Goal: Submit feedback/report problem

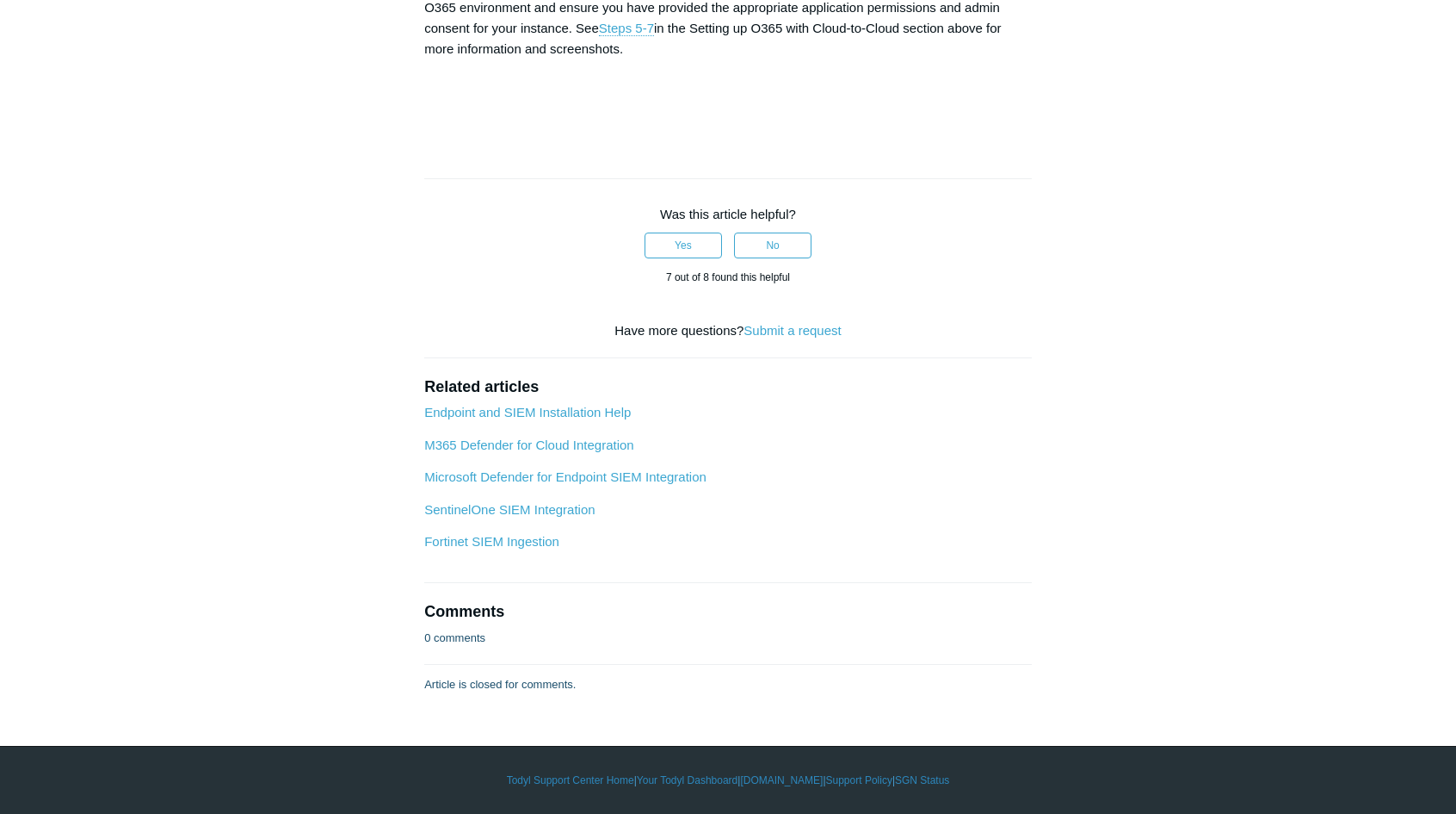
scroll to position [9230, 0]
drag, startPoint x: 685, startPoint y: 145, endPoint x: 574, endPoint y: 149, distance: 111.1
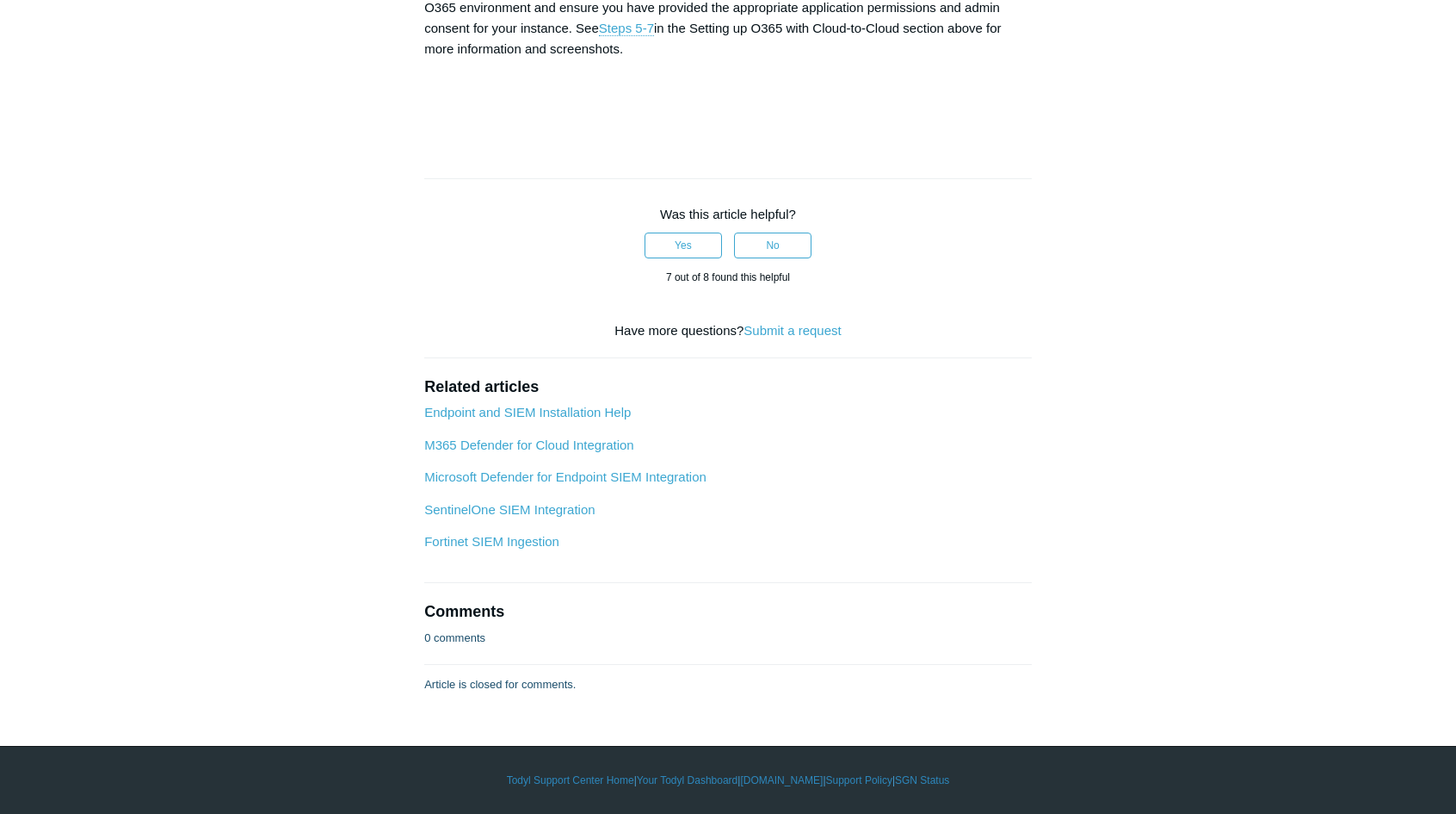
copy strong "User.ReadWrite.All"
drag, startPoint x: 699, startPoint y: 145, endPoint x: 853, endPoint y: 144, distance: 154.0
copy strong "User.ManageIdentities.All"
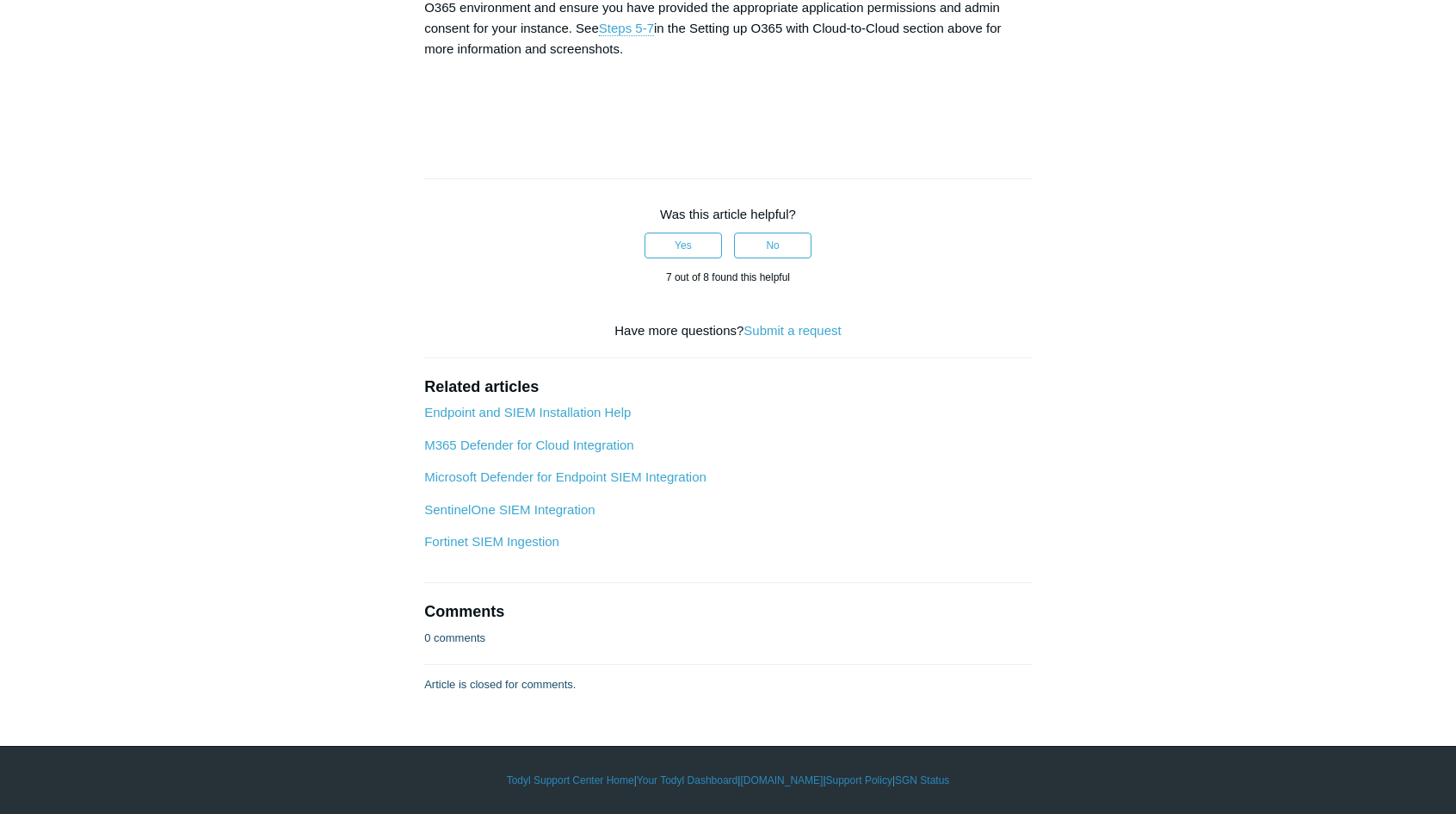
drag, startPoint x: 425, startPoint y: 163, endPoint x: 617, endPoint y: 171, distance: 192.2
copy strong "User.EnableDisableAccount.All"
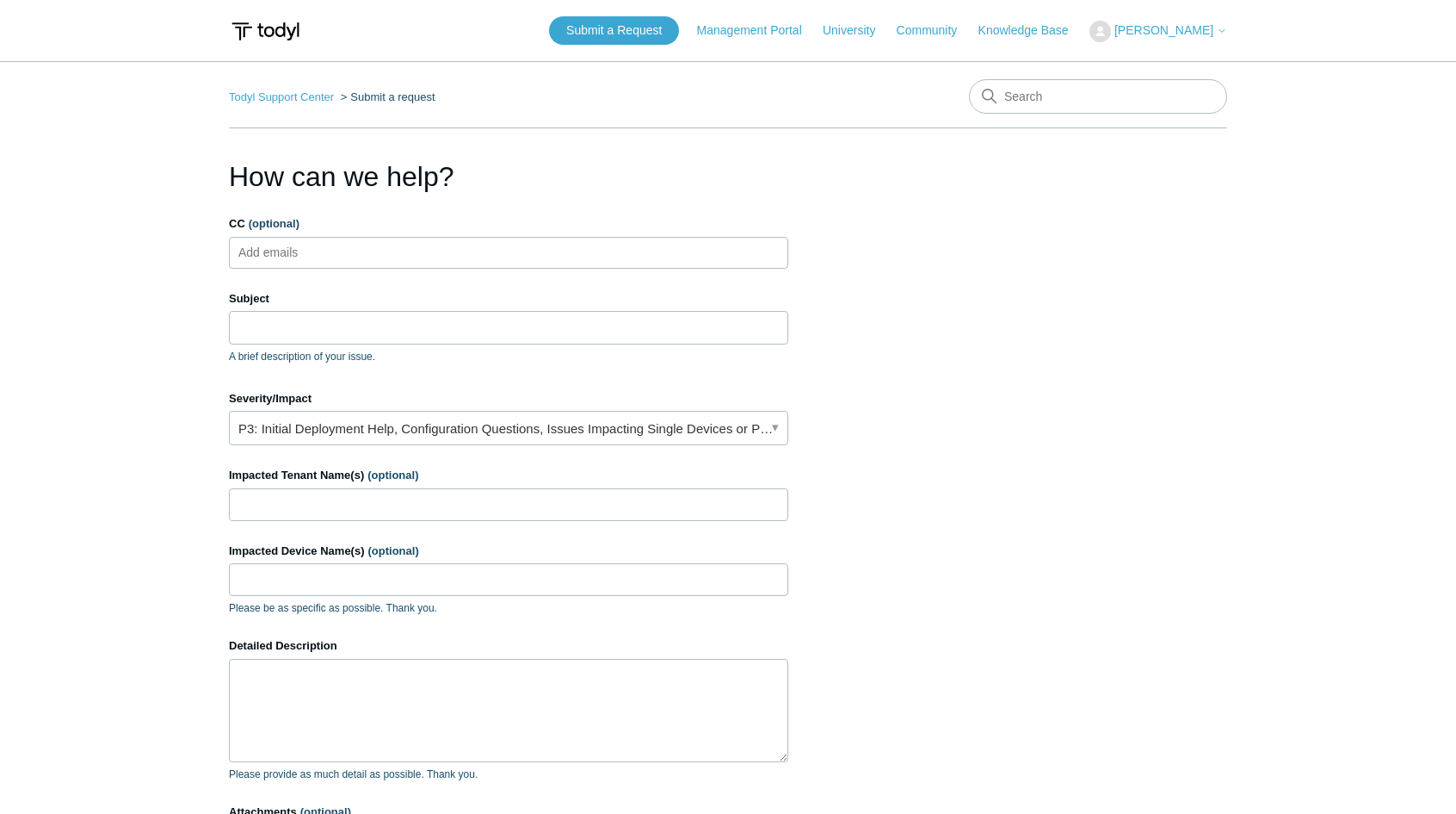
click at [366, 249] on ul "Add emails" at bounding box center [509, 252] width 560 height 32
click at [315, 327] on input "Subject" at bounding box center [509, 328] width 560 height 33
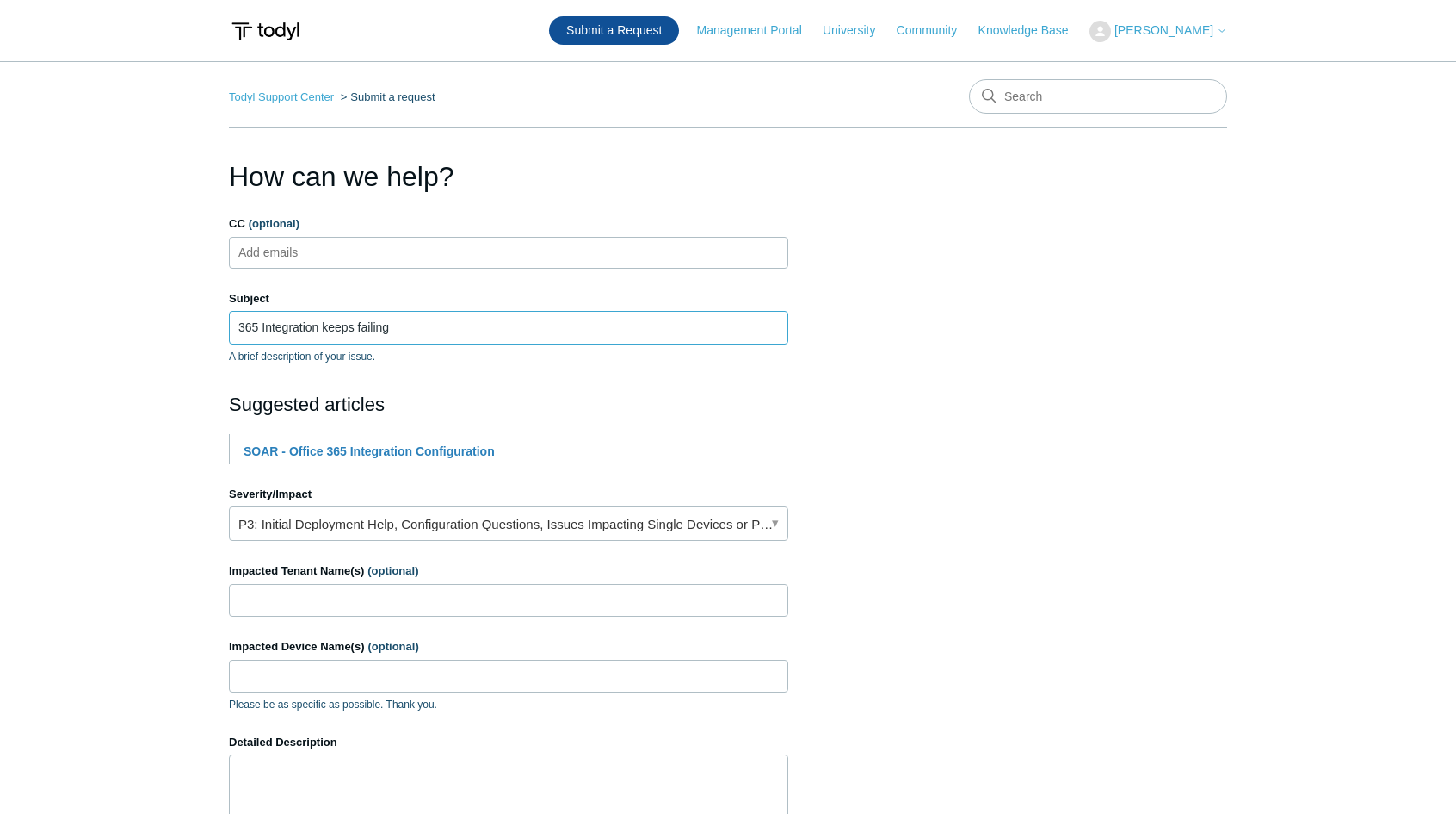
type input "365 Integration keeps failing"
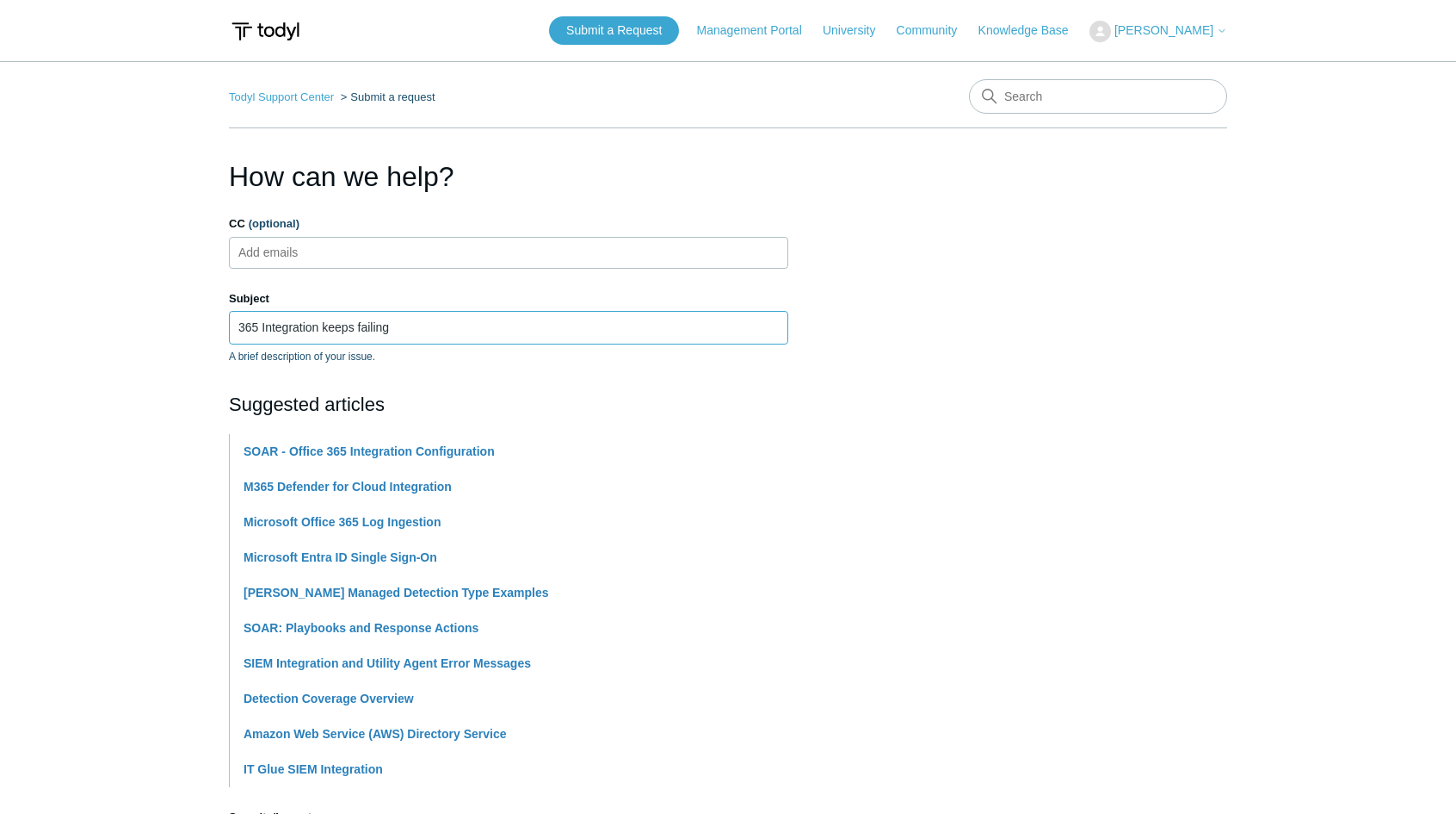
drag, startPoint x: 433, startPoint y: 328, endPoint x: 162, endPoint y: 337, distance: 271.1
click at [162, 337] on main "Todyl Support Center Submit a request How can we help? CC (optional) Add emails…" at bounding box center [728, 714] width 1456 height 1307
click at [454, 342] on input "365 Integration keeps failing" at bounding box center [509, 328] width 560 height 33
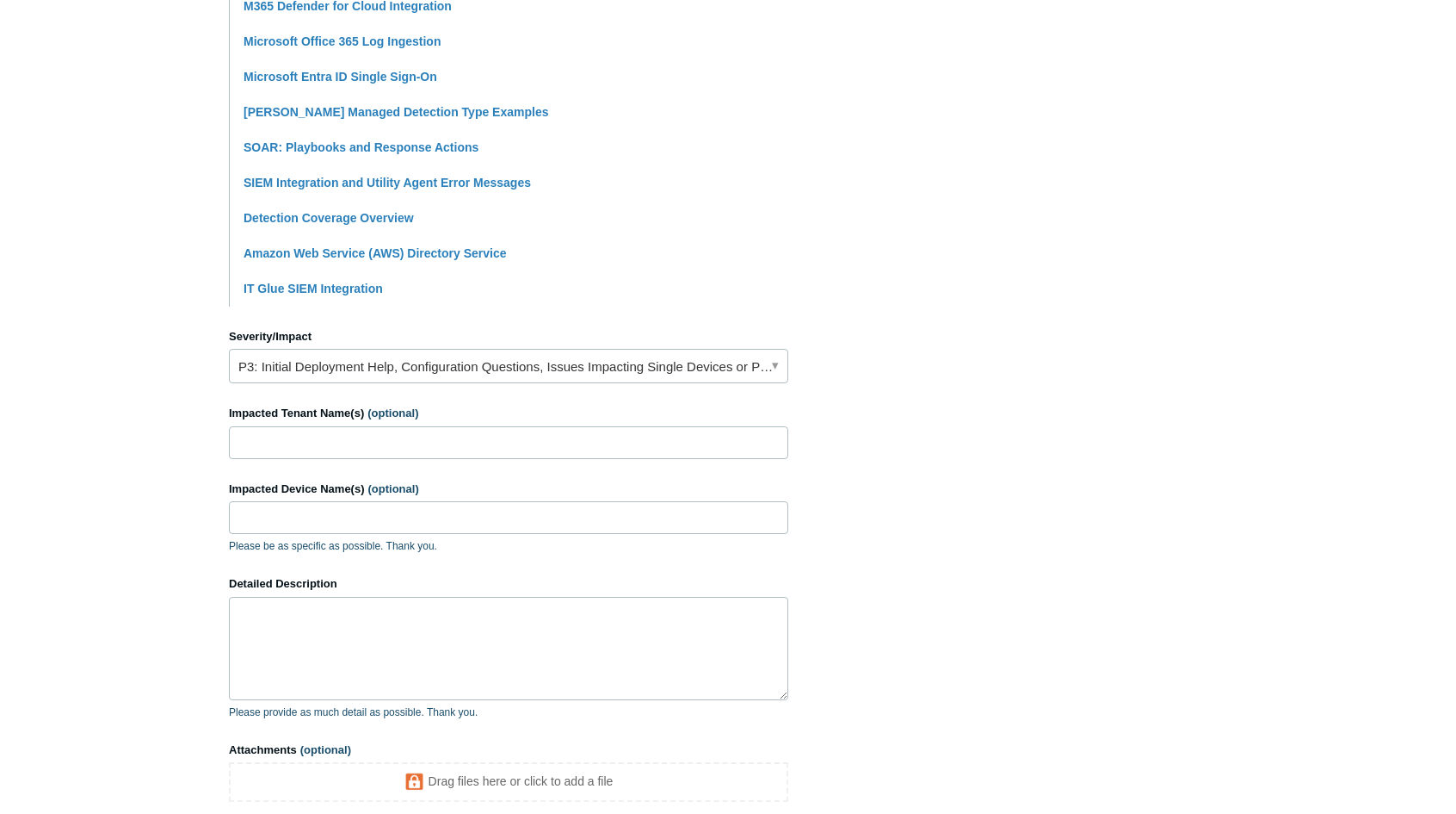
scroll to position [517, 0]
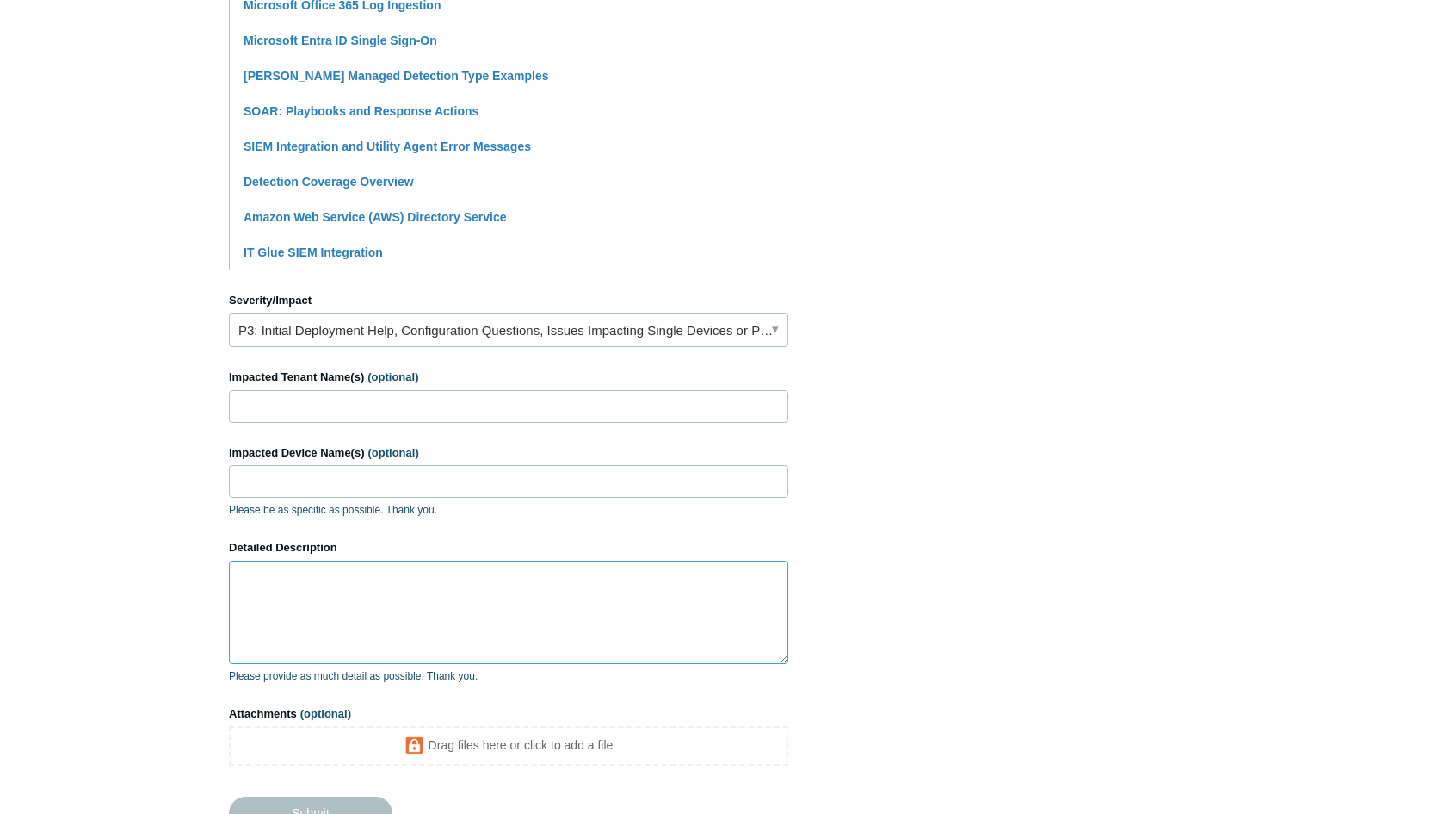
click at [334, 593] on textarea "Detailed Description" at bounding box center [509, 612] width 560 height 103
drag, startPoint x: 333, startPoint y: 399, endPoint x: 342, endPoint y: 406, distance: 11.4
click at [333, 399] on input "Impacted Tenant Name(s) (optional)" at bounding box center [509, 407] width 560 height 33
type input "Strauss Law"
click at [296, 578] on textarea "Detailed Description" at bounding box center [509, 612] width 560 height 103
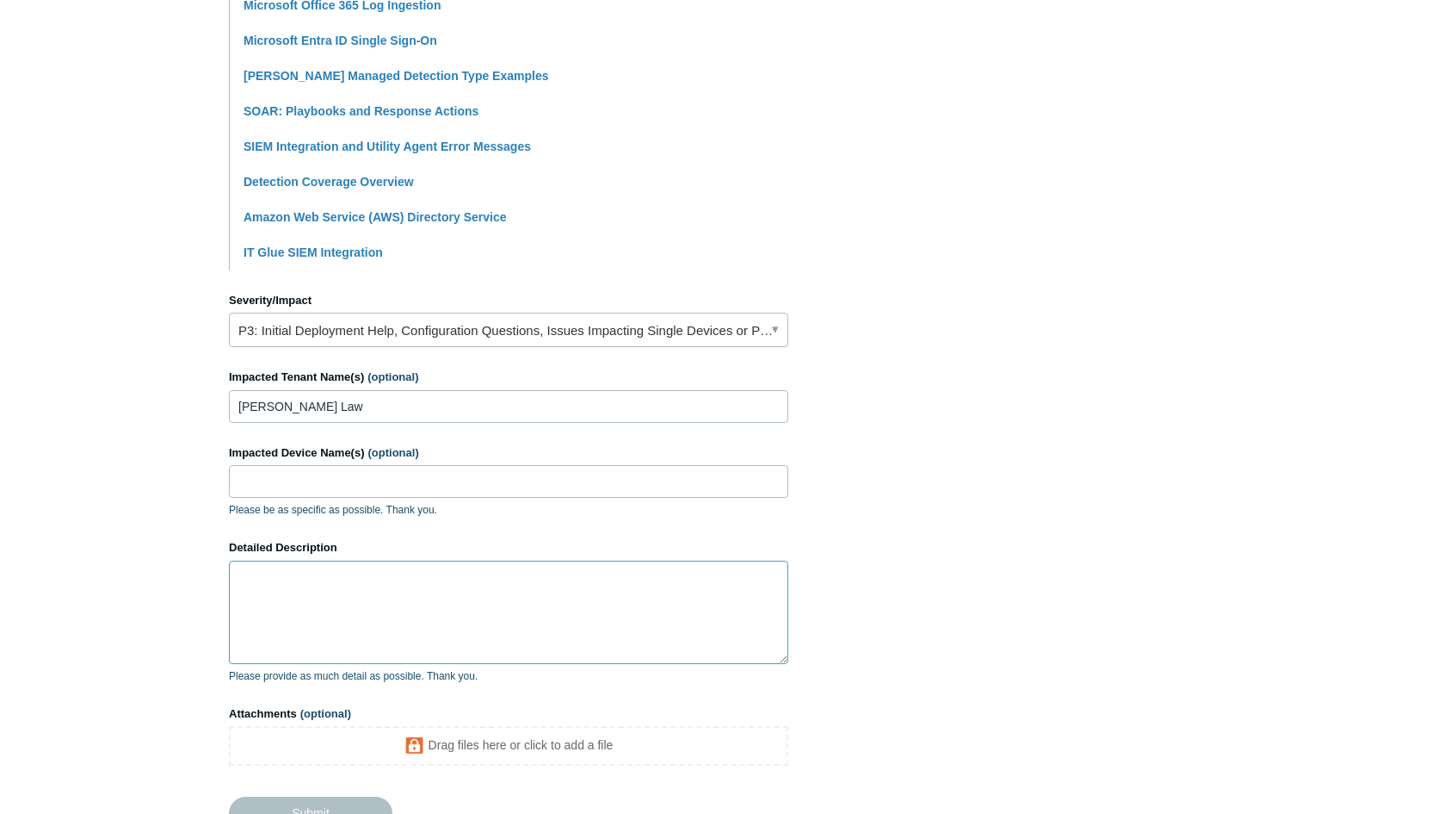
paste textarea "Error Integration failed. Please see this article for more details and remediat…"
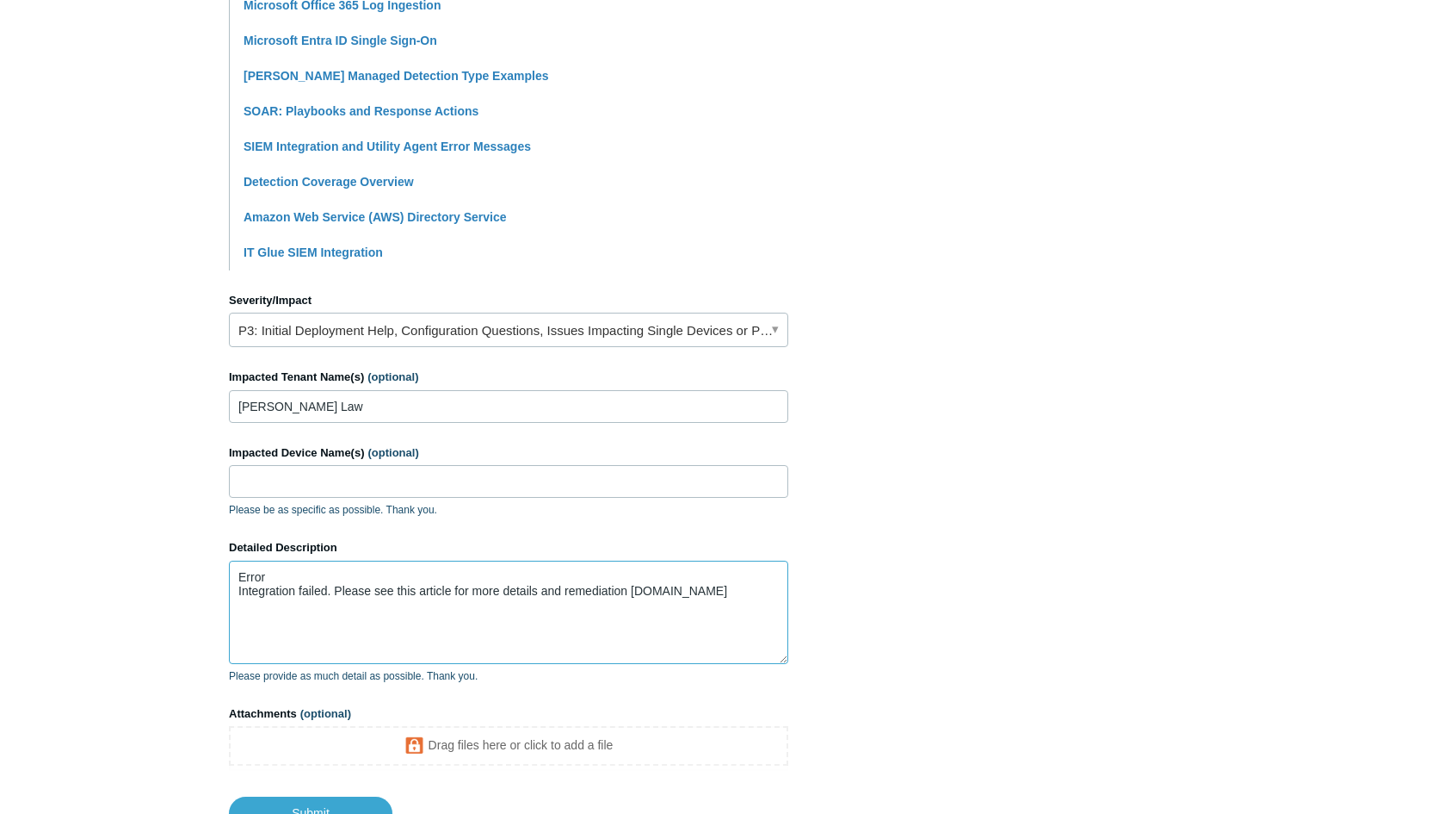
drag, startPoint x: 237, startPoint y: 566, endPoint x: 291, endPoint y: 579, distance: 55.5
click at [239, 567] on textarea "Error Integration failed. Please see this article for more details and remediat…" at bounding box center [509, 612] width 560 height 103
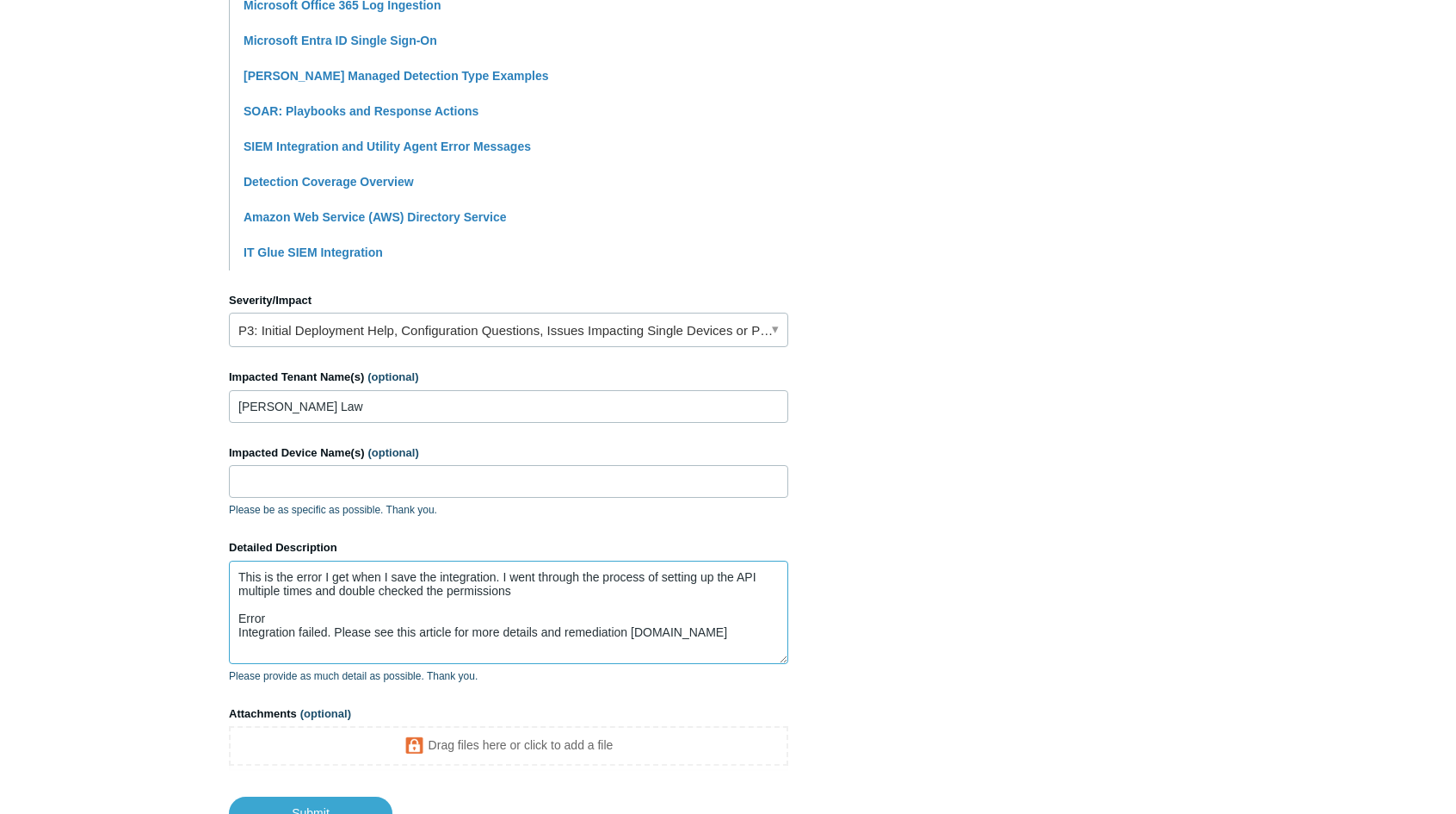
drag, startPoint x: 520, startPoint y: 590, endPoint x: 503, endPoint y: 578, distance: 20.8
click at [503, 578] on textarea "This is the error I get when I save the integration. I went through the process…" at bounding box center [509, 612] width 560 height 103
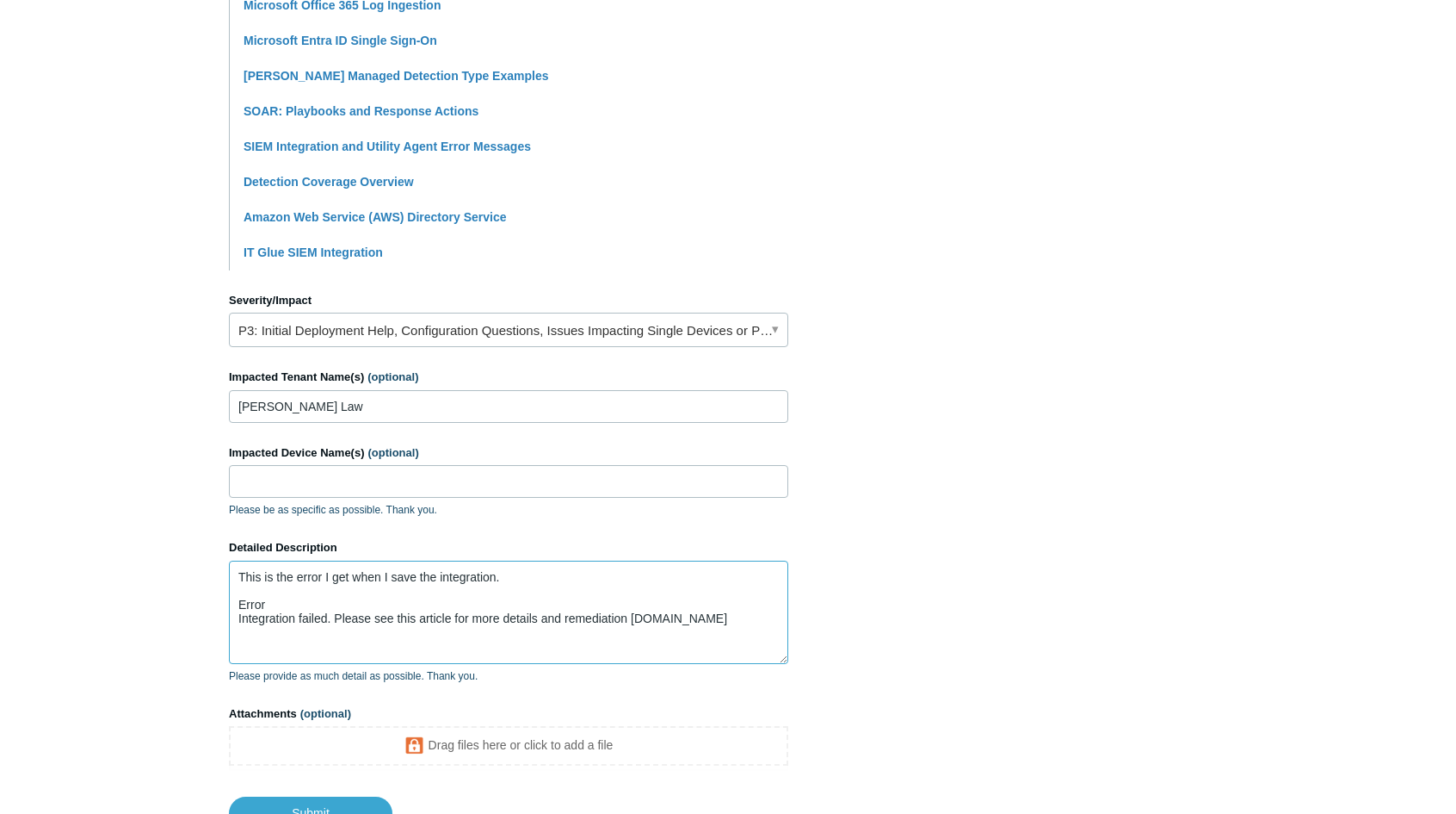
click at [737, 618] on textarea "This is the error I get when I save the integration. Error Integration failed. …" at bounding box center [509, 612] width 560 height 103
paste textarea "I went through the process of setting up the API multiple times and double chec…"
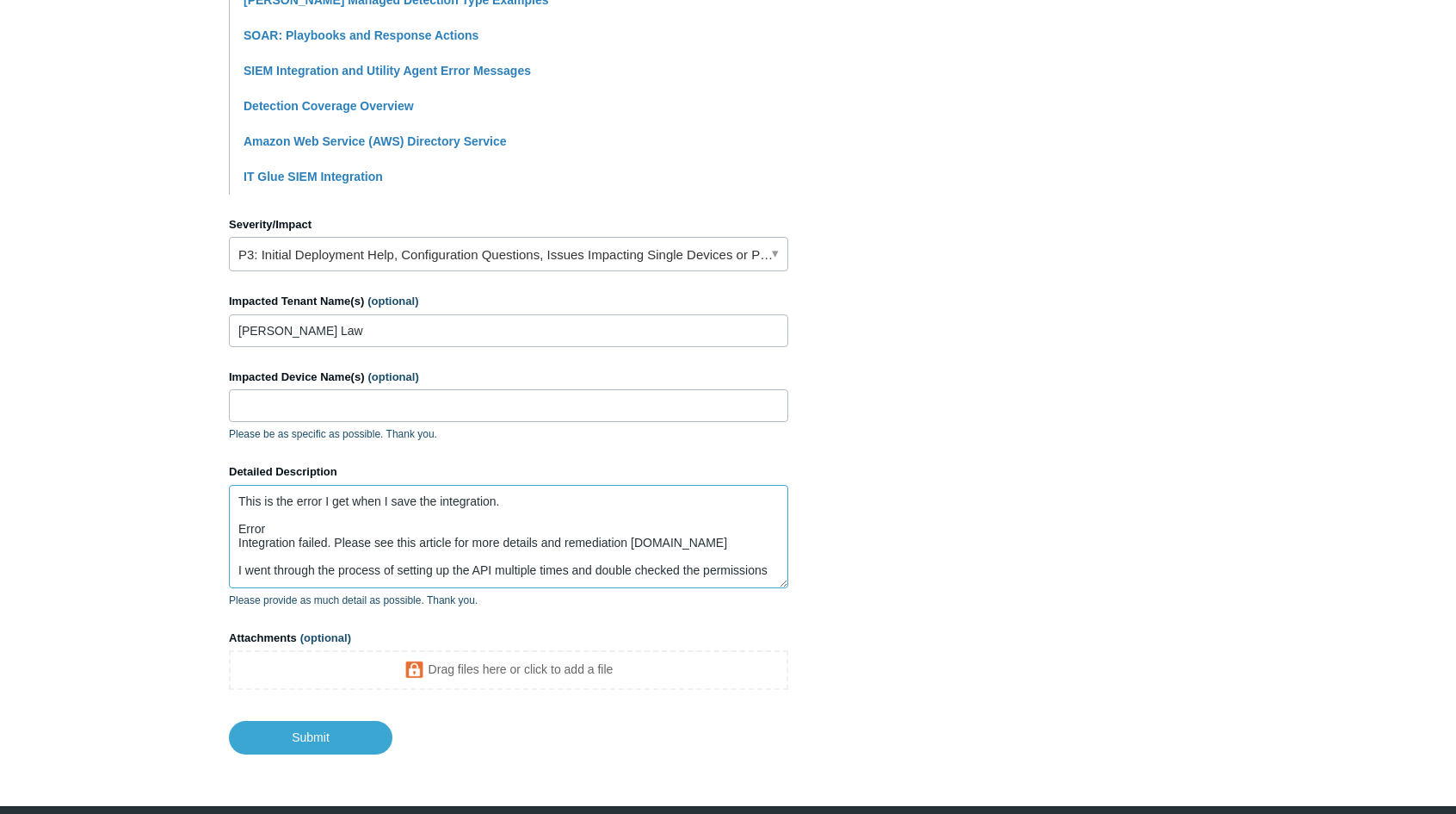
scroll to position [603, 0]
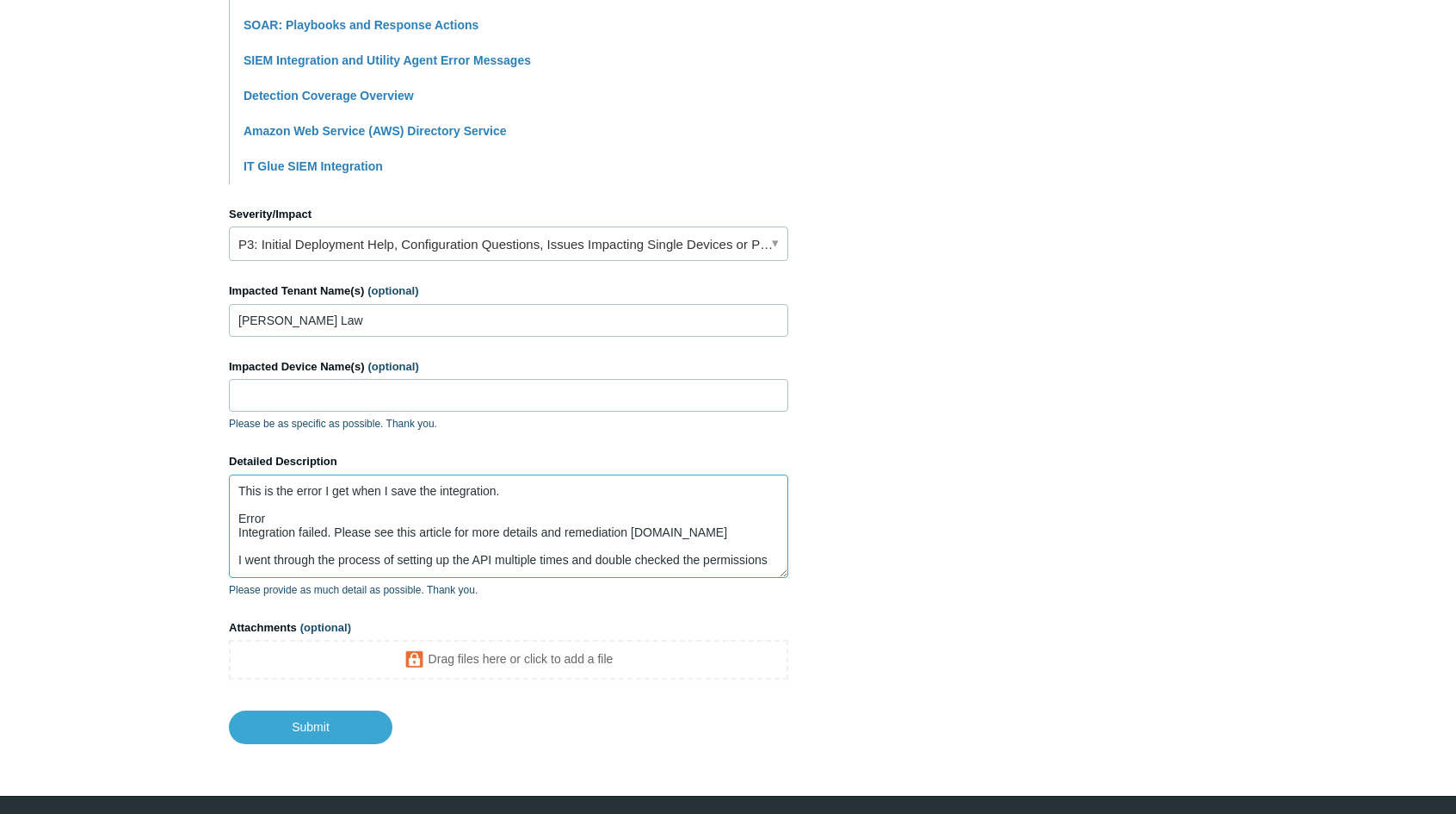
drag, startPoint x: 697, startPoint y: 535, endPoint x: 704, endPoint y: 526, distance: 11.4
click at [699, 526] on textarea "This is the error I get when I save the integration. Error Integration failed. …" at bounding box center [509, 526] width 560 height 103
drag, startPoint x: 239, startPoint y: 513, endPoint x: 367, endPoint y: 504, distance: 128.3
click at [249, 513] on textarea "This is the error I get when I save the integration. Error Integration failed. …" at bounding box center [509, 526] width 560 height 103
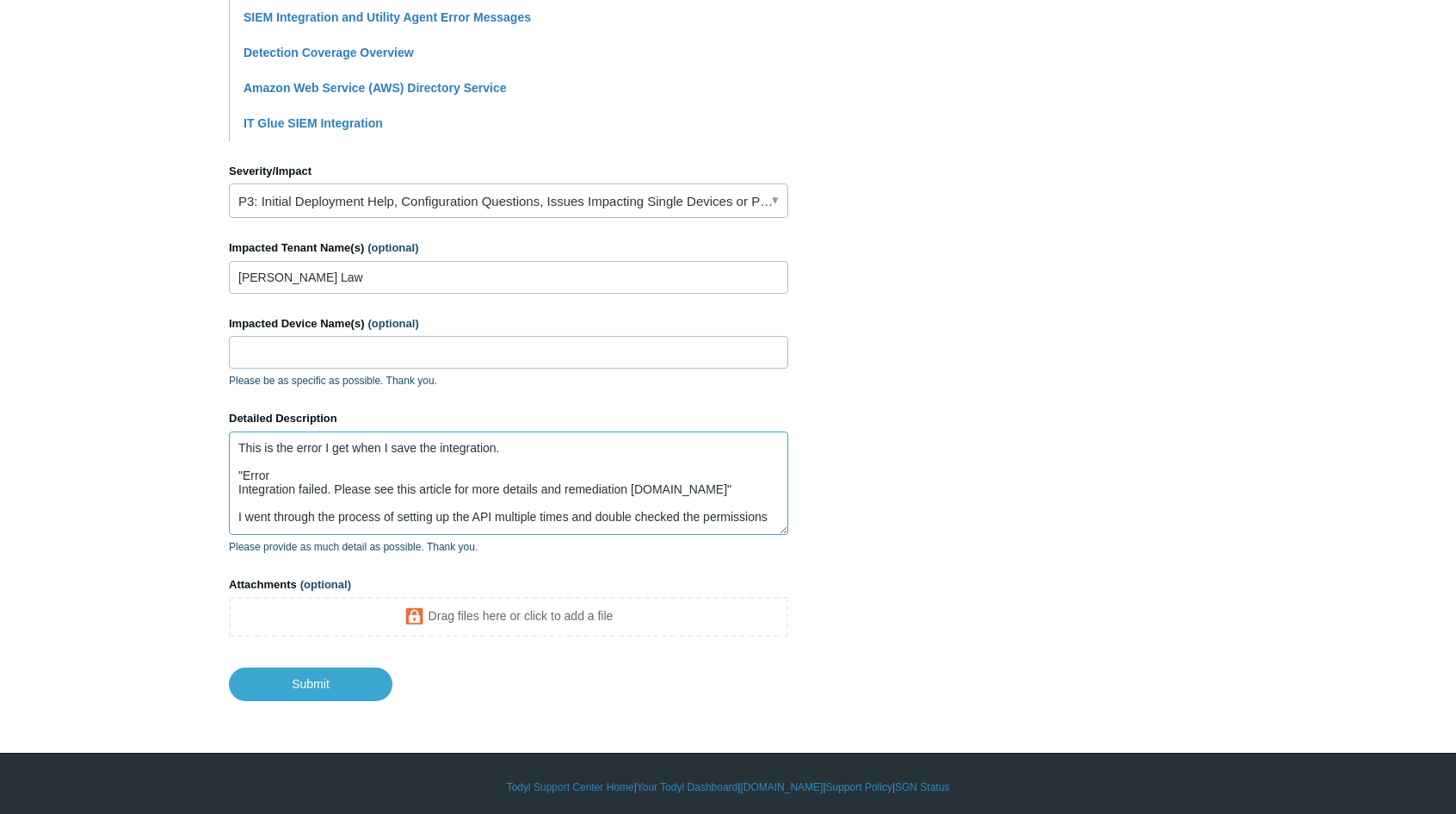
scroll to position [649, 0]
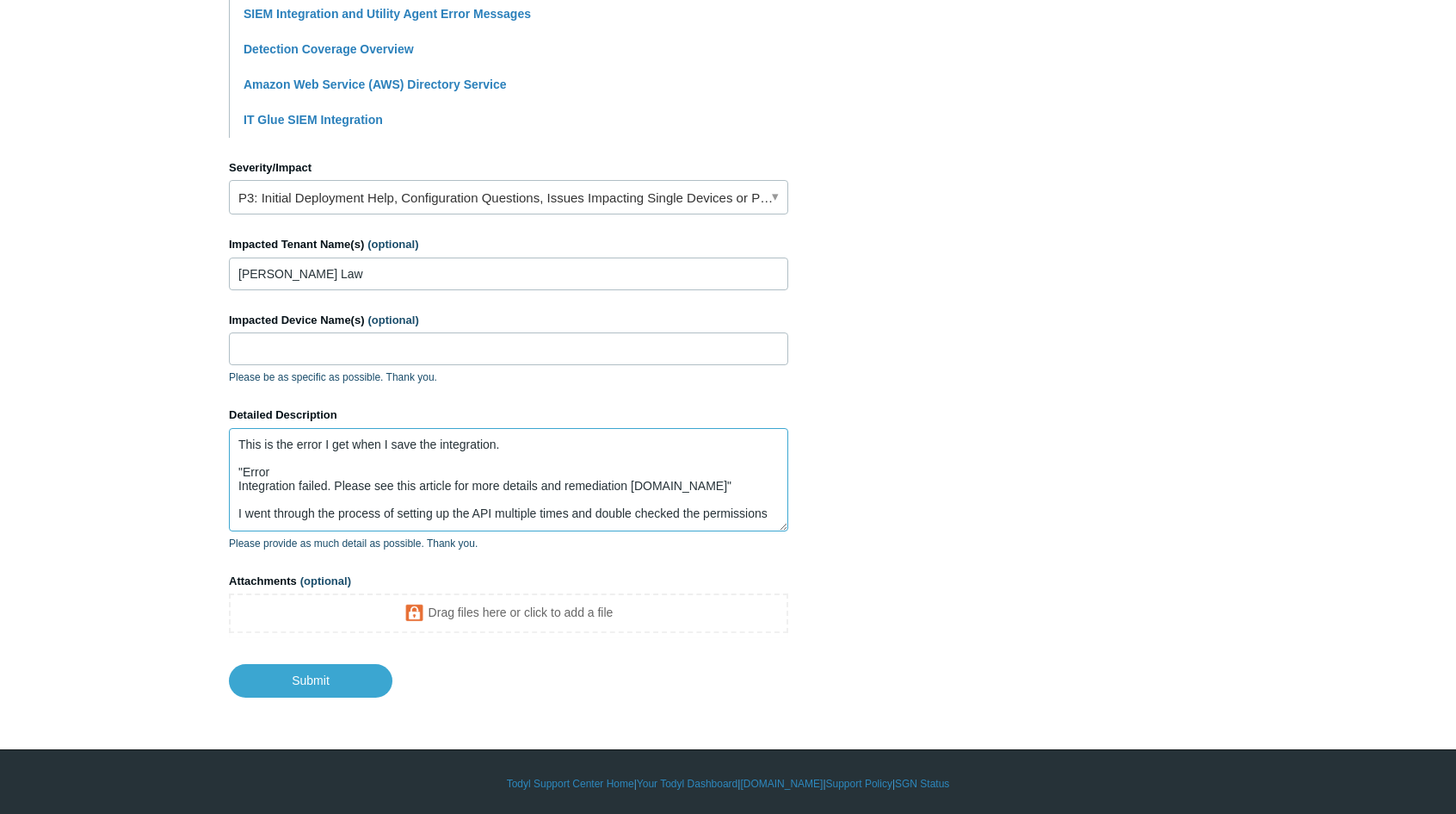
drag, startPoint x: 768, startPoint y: 509, endPoint x: 840, endPoint y: 512, distance: 72.1
click at [769, 509] on textarea "This is the error I get when I save the integration. "Error Integration failed.…" at bounding box center [509, 480] width 560 height 103
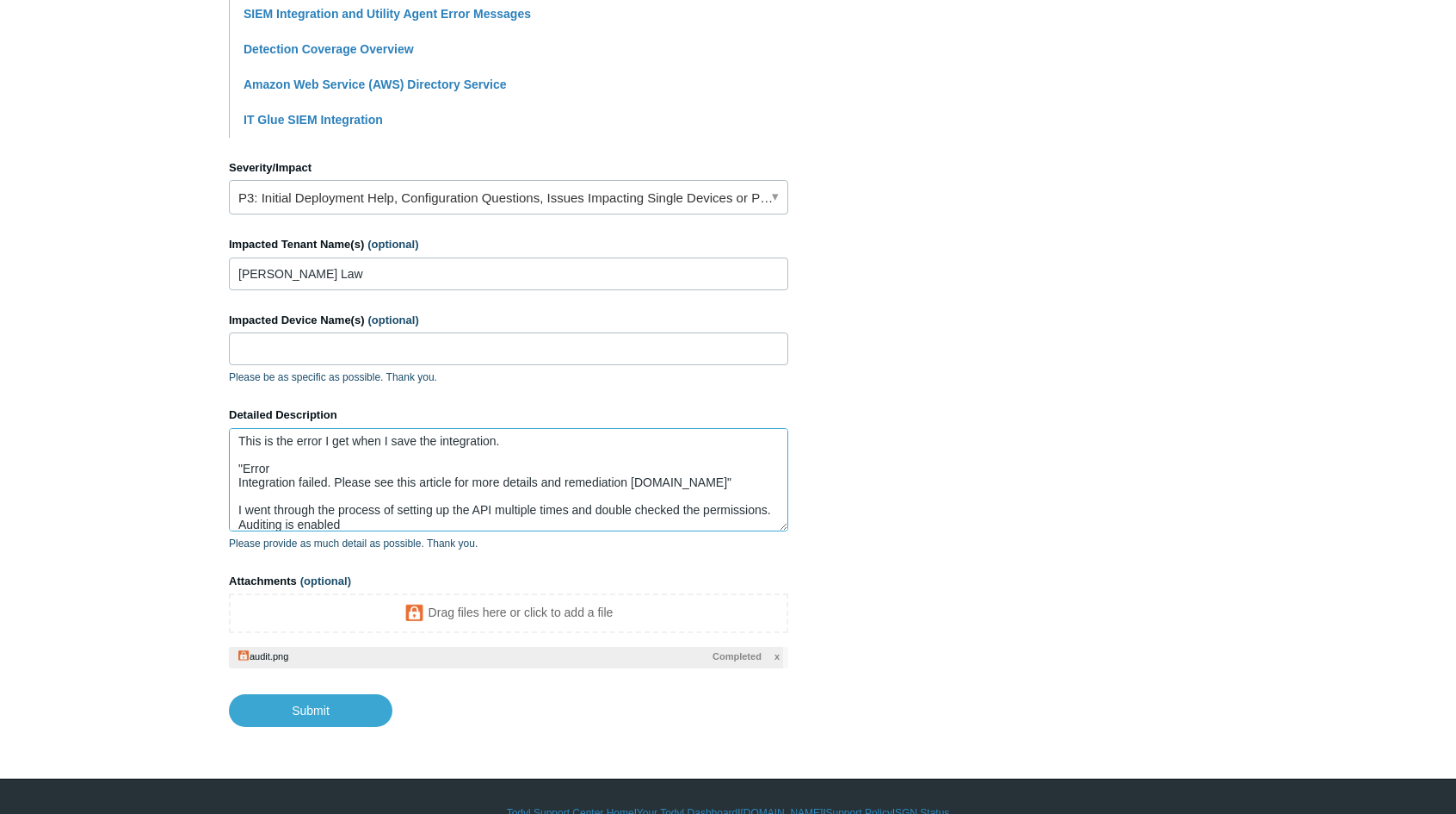
click at [447, 522] on textarea "This is the error I get when I save the integration. "Error Integration failed.…" at bounding box center [509, 480] width 560 height 103
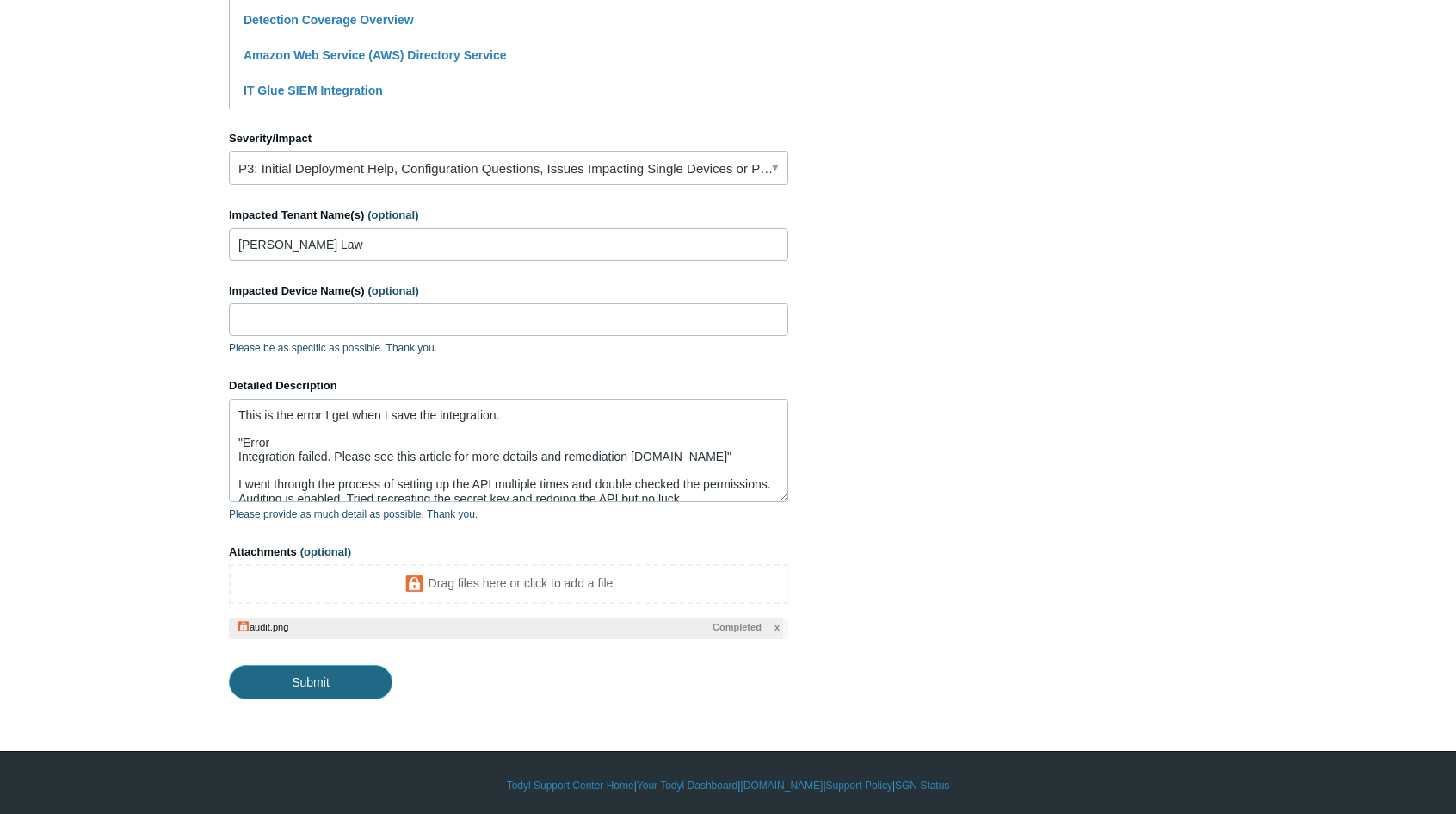
click at [342, 686] on input "Submit" at bounding box center [311, 681] width 164 height 34
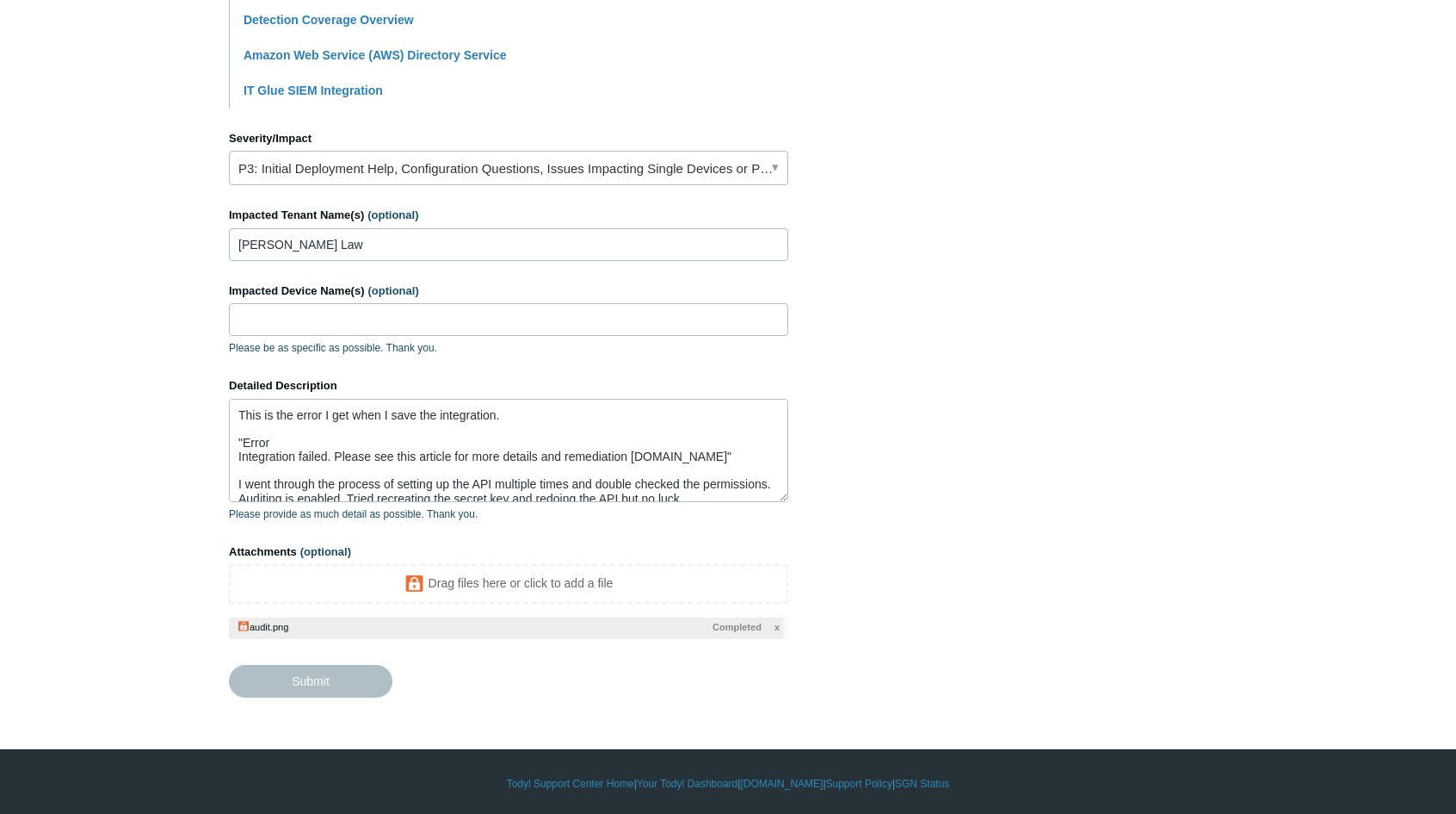
type textarea "This is the error I get when I save the integration. "Error Integration failed.…"
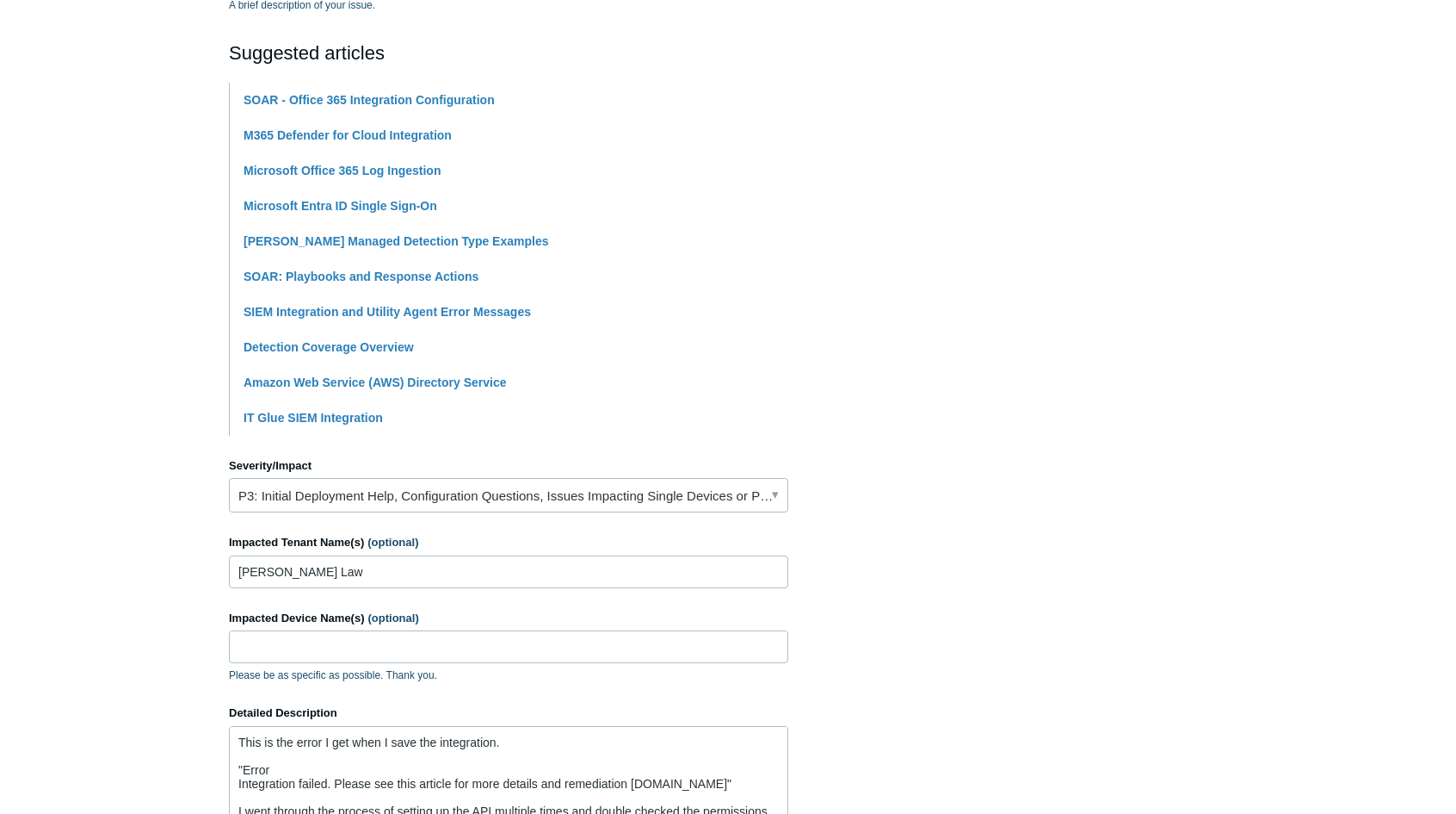
scroll to position [248, 0]
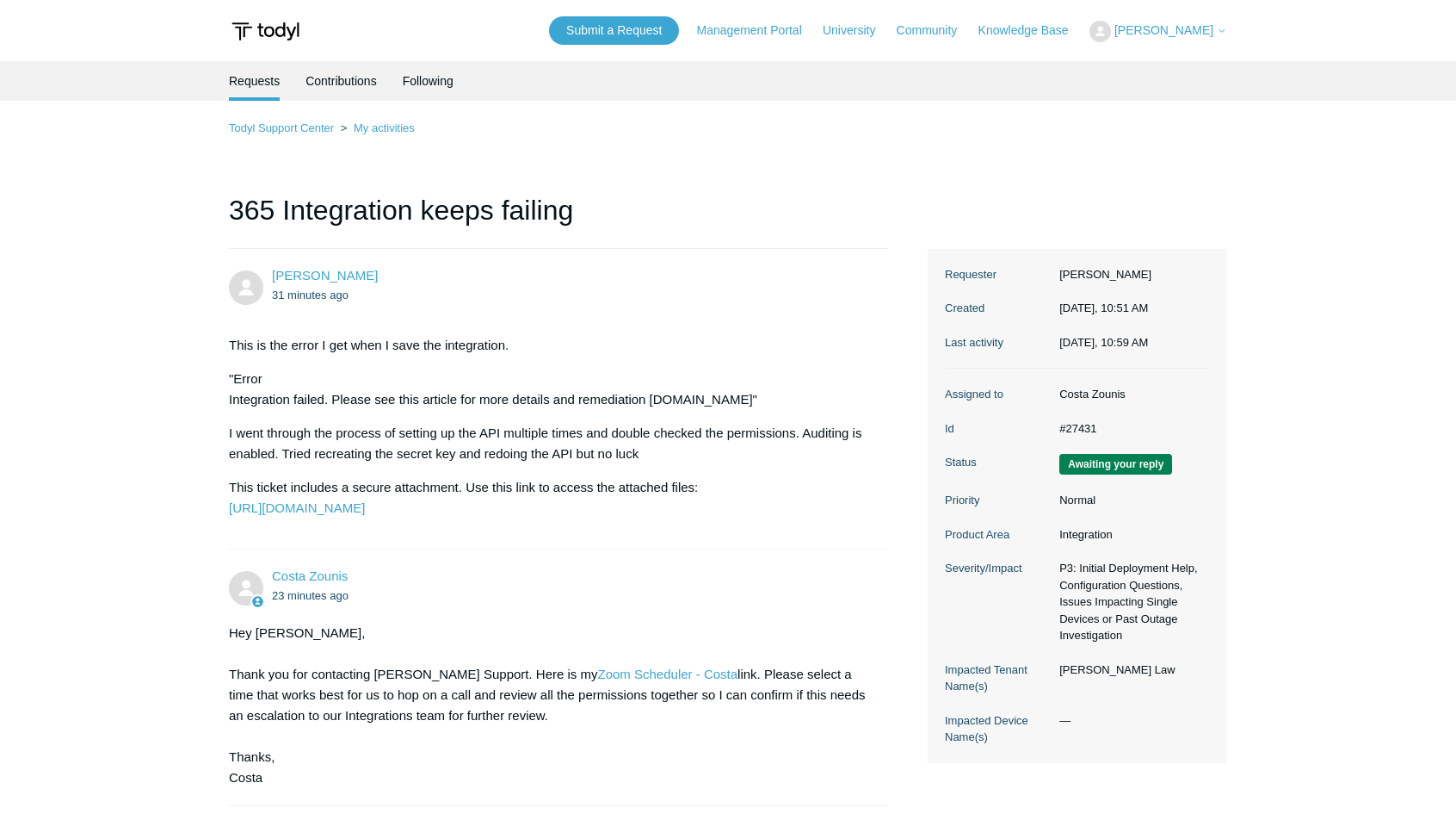
drag, startPoint x: 1066, startPoint y: 459, endPoint x: 1177, endPoint y: 463, distance: 111.1
click at [1185, 454] on dd "Awaiting your reply" at bounding box center [1130, 464] width 159 height 20
click at [1167, 465] on span "Awaiting your reply" at bounding box center [1115, 464] width 113 height 20
click at [1167, 464] on span "Awaiting your reply" at bounding box center [1115, 464] width 113 height 20
drag, startPoint x: 1165, startPoint y: 465, endPoint x: 1057, endPoint y: 465, distance: 108.0
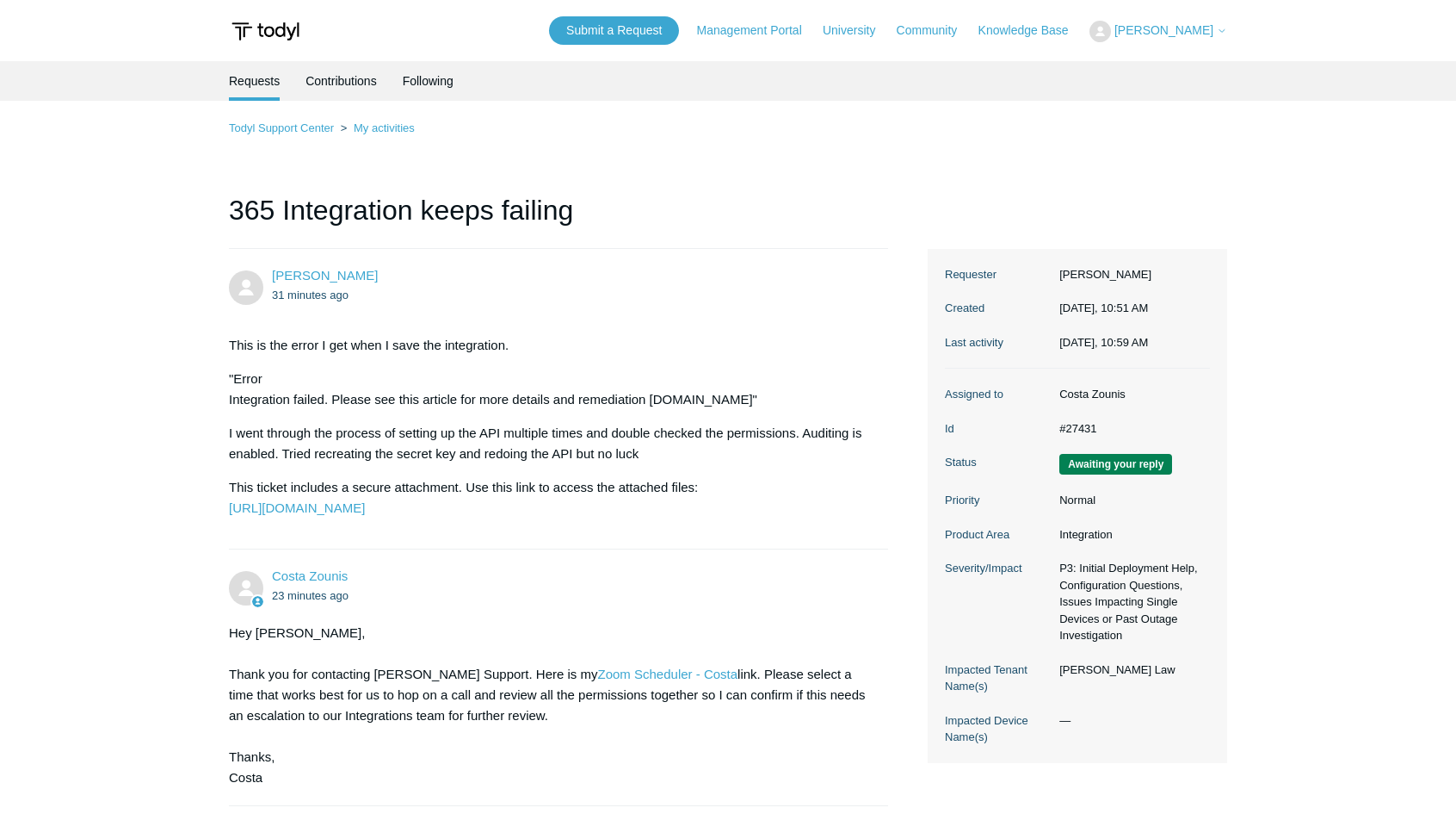
click at [1057, 466] on dd "Awaiting your reply" at bounding box center [1130, 464] width 159 height 20
click at [1070, 495] on dd "Normal" at bounding box center [1130, 500] width 159 height 17
drag, startPoint x: 1078, startPoint y: 504, endPoint x: 1138, endPoint y: 561, distance: 82.8
click at [1138, 561] on dl "Assigned to Costa Zounis Id #27431 Status Awaiting your reply Priority Normal P…" at bounding box center [1078, 565] width 265 height 394
click at [1176, 587] on dd "P3: Initial Deployment Help, Configuration Questions, Issues Impacting Single D…" at bounding box center [1130, 602] width 159 height 85
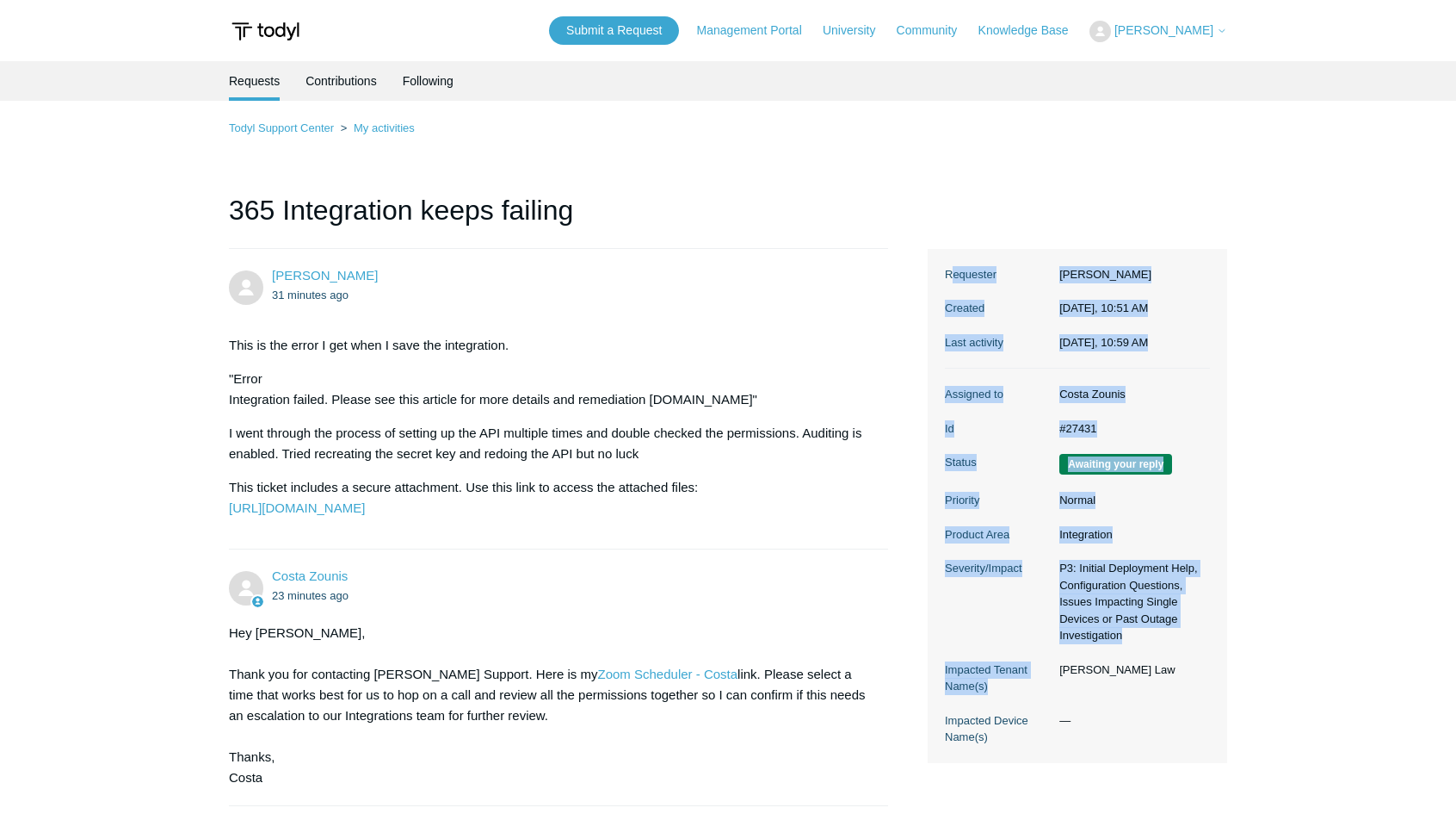
drag, startPoint x: 1127, startPoint y: 632, endPoint x: 941, endPoint y: 270, distance: 407.0
click at [951, 269] on div "Requester Jonathan Ducharme Created Today, 10:51 AM Last activity Today, 10:59 …" at bounding box center [1078, 506] width 265 height 514
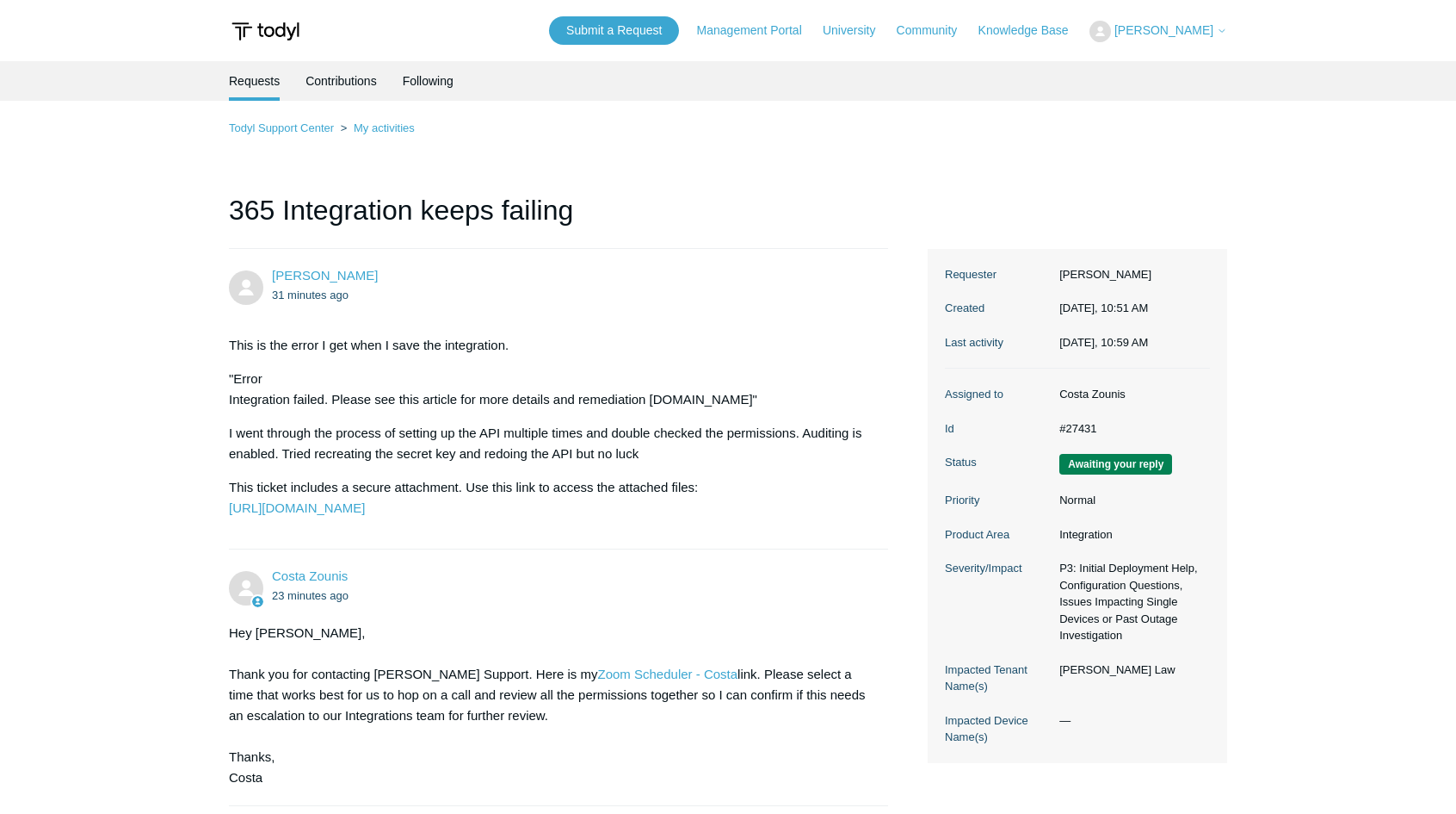
click at [932, 275] on section "Ticket details Requester Jonathan Ducharme Created Today, 10:51 AM Last activit…" at bounding box center [1077, 506] width 299 height 514
drag, startPoint x: 940, startPoint y: 272, endPoint x: 1204, endPoint y: 717, distance: 517.4
click at [1204, 717] on section "Ticket details Requester Jonathan Ducharme Created Today, 10:51 AM Last activit…" at bounding box center [1077, 506] width 299 height 514
click at [1145, 663] on dd "Strauss Law" at bounding box center [1130, 669] width 159 height 17
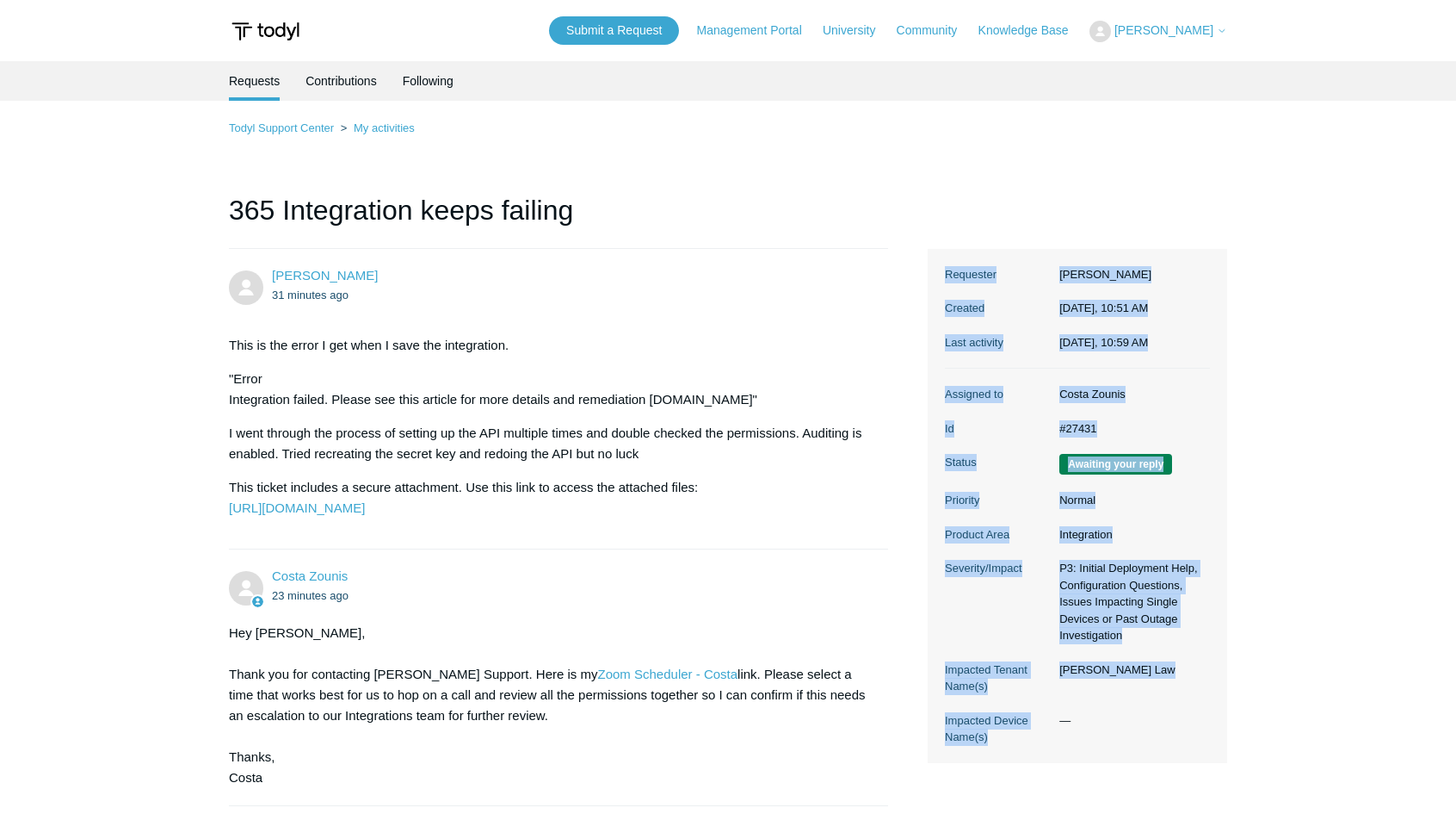
drag, startPoint x: 1045, startPoint y: 749, endPoint x: 942, endPoint y: 267, distance: 492.9
click at [942, 267] on section "Ticket details Requester Jonathan Ducharme Created Today, 10:51 AM Last activit…" at bounding box center [1077, 506] width 299 height 514
click at [1011, 270] on dt "Requester" at bounding box center [998, 274] width 106 height 17
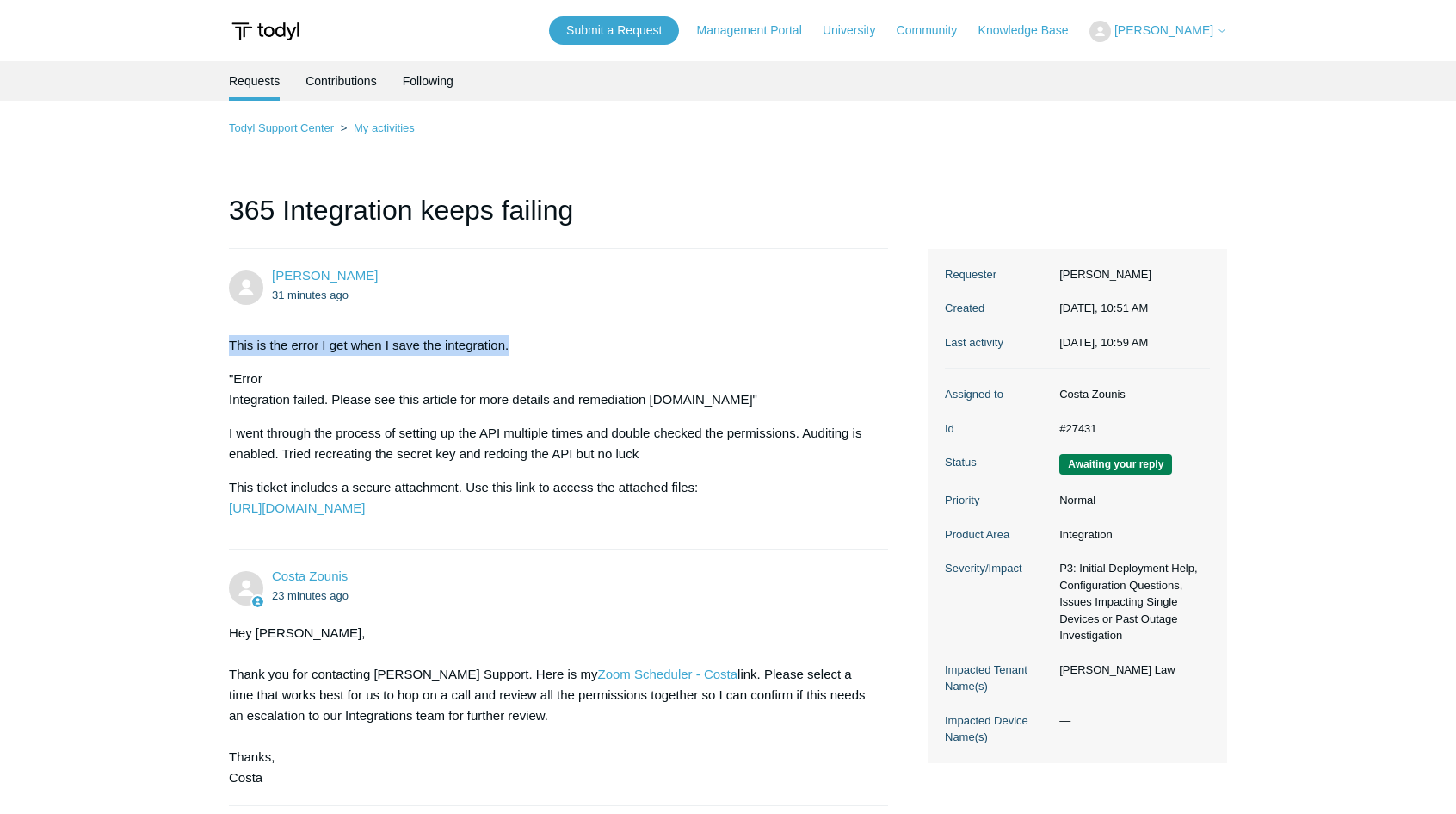
drag, startPoint x: 747, startPoint y: 304, endPoint x: 848, endPoint y: 290, distance: 102.0
click at [747, 304] on div "Jonathan Ducharme 31 minutes ago This is the error I get when I save the integr…" at bounding box center [559, 399] width 659 height 265
drag, startPoint x: 946, startPoint y: 272, endPoint x: 1104, endPoint y: 725, distance: 479.8
click at [1104, 725] on div "Requester Jonathan Ducharme Created Today, 10:51 AM Last activity Today, 10:59 …" at bounding box center [1078, 506] width 265 height 514
click at [1077, 522] on dl "Assigned to Costa Zounis Id #27431 Status Awaiting your reply Priority Normal P…" at bounding box center [1078, 565] width 265 height 394
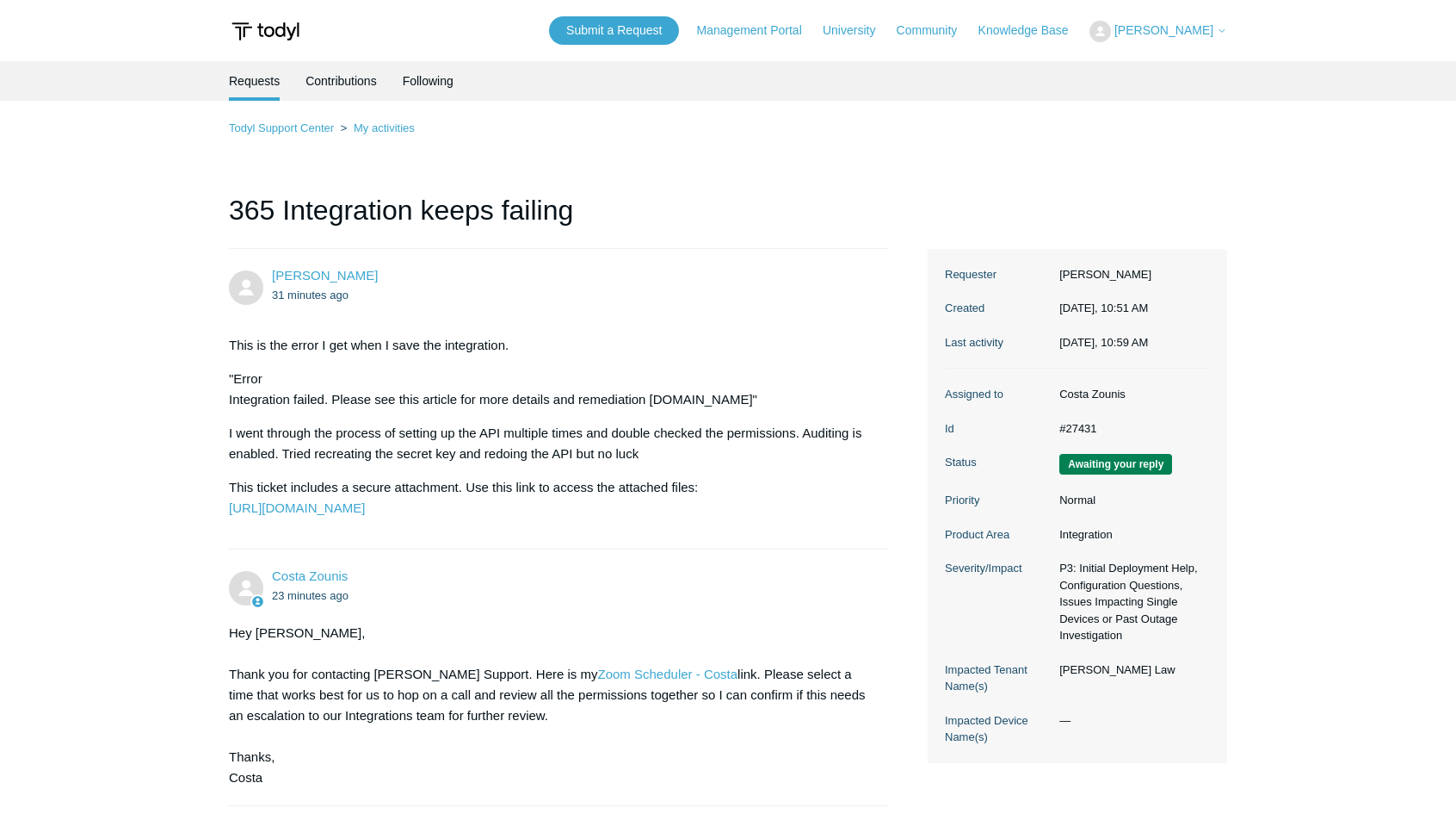
click at [760, 436] on p "I went through the process of setting up the API multiple times and double chec…" at bounding box center [550, 443] width 642 height 41
click at [318, 120] on ol "Todyl Support Center My activities" at bounding box center [728, 128] width 999 height 20
click at [307, 125] on link "Todyl Support Center" at bounding box center [282, 128] width 105 height 13
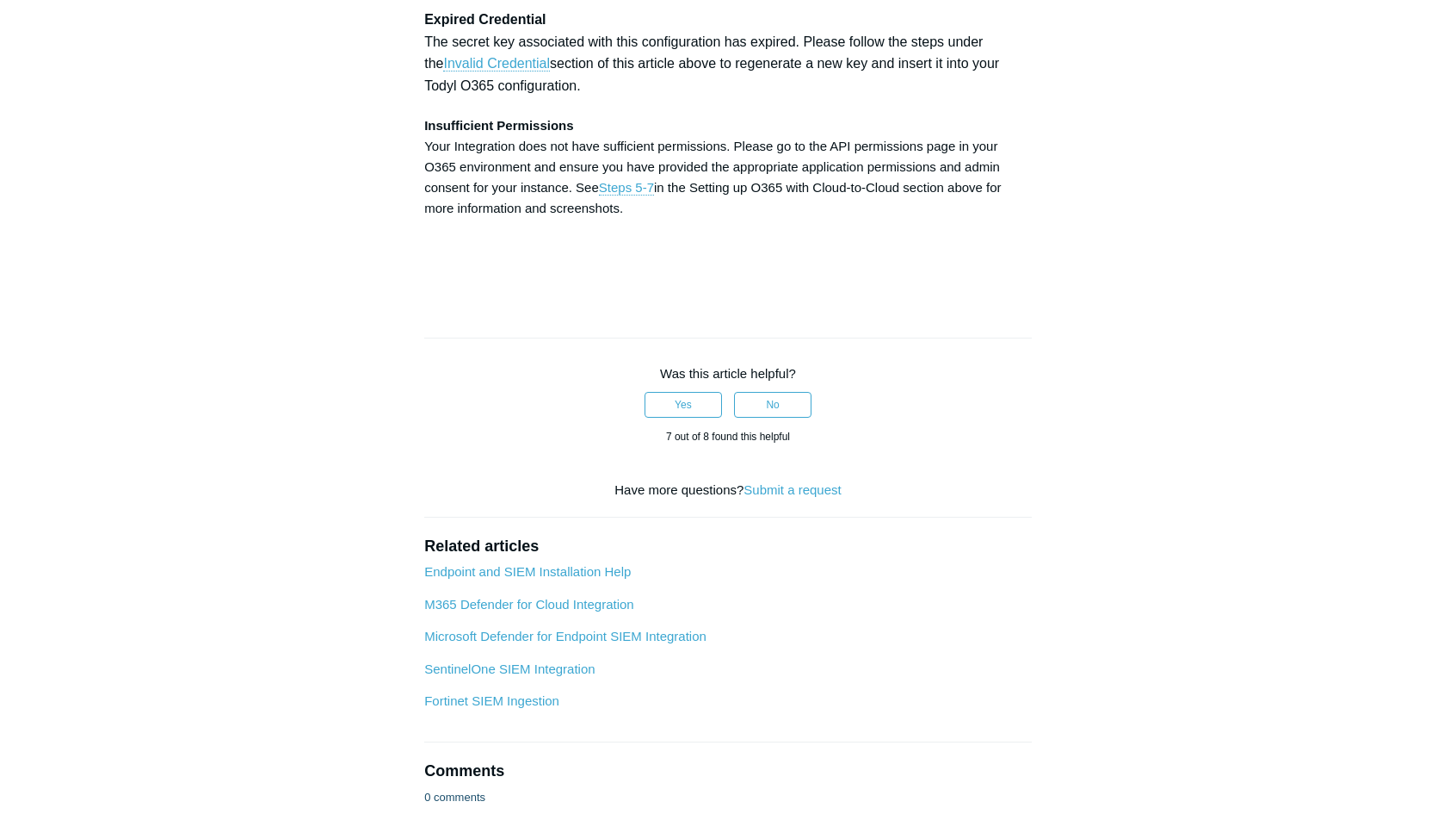
scroll to position [5340, 0]
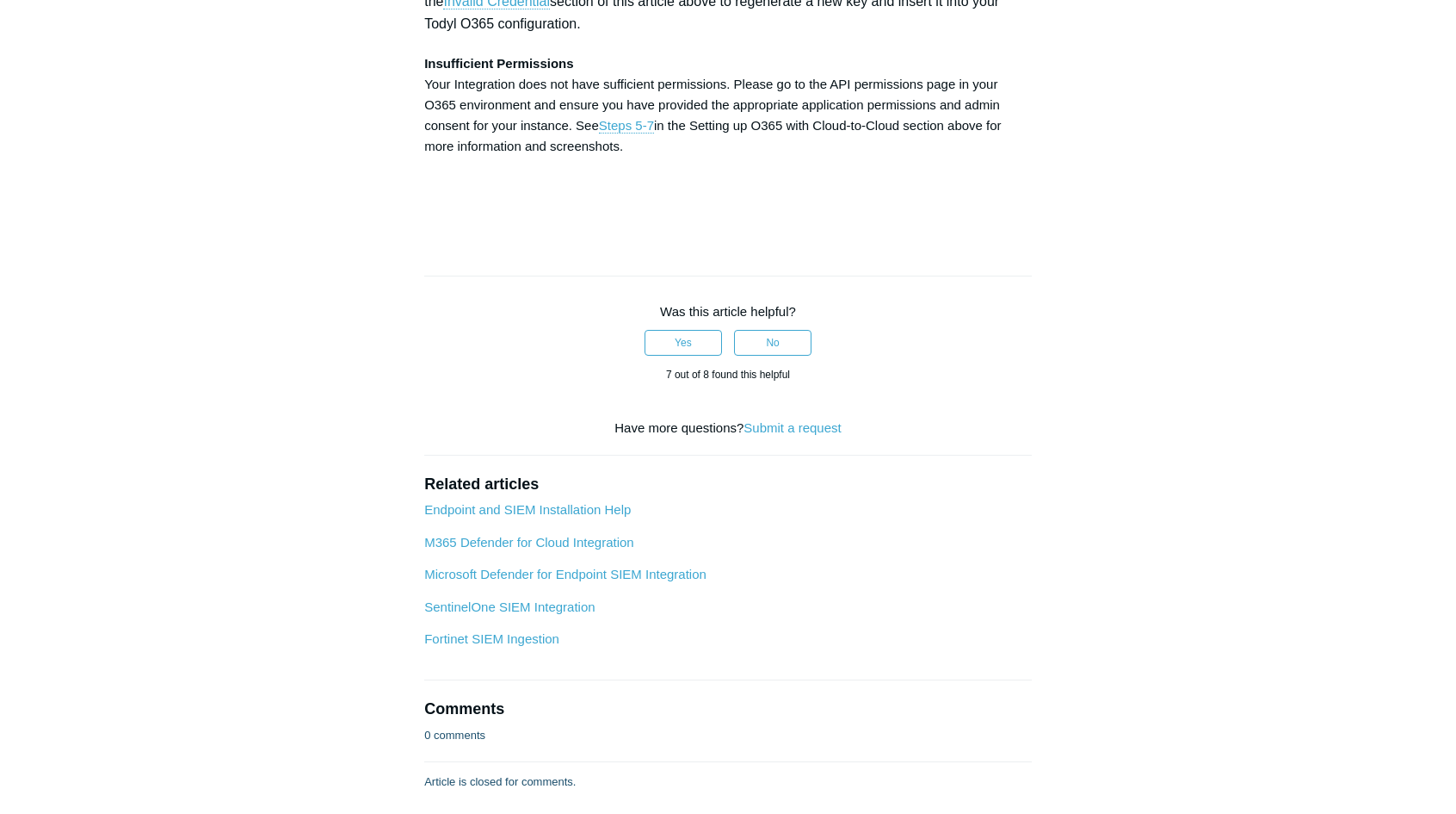
drag, startPoint x: 842, startPoint y: 265, endPoint x: 734, endPoint y: 267, distance: 108.0
copy strong "Directory.Read.All"
drag, startPoint x: 566, startPoint y: 283, endPoint x: 428, endPoint y: 288, distance: 138.1
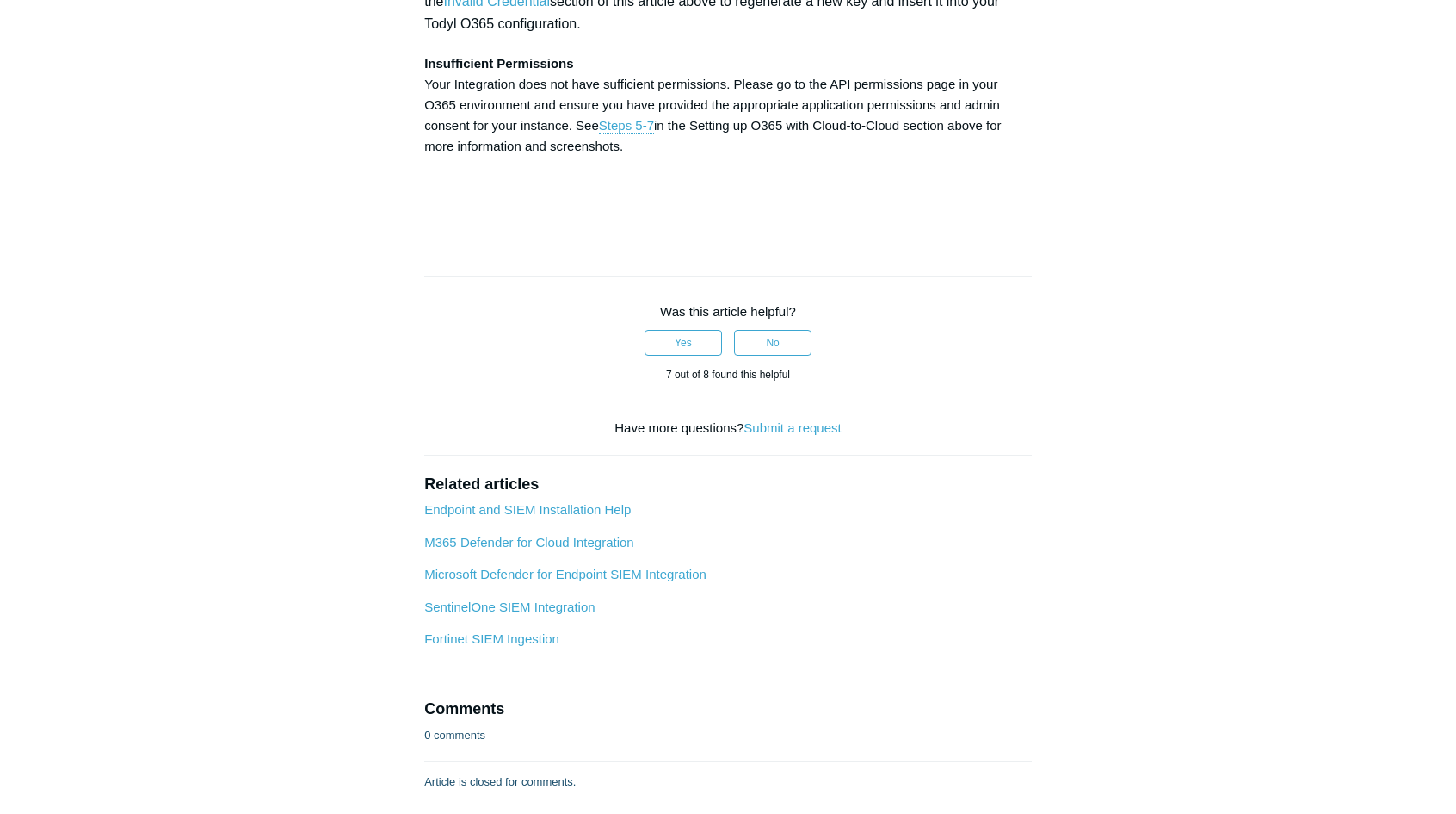
copy strong "Directory.ReadWrite.All"
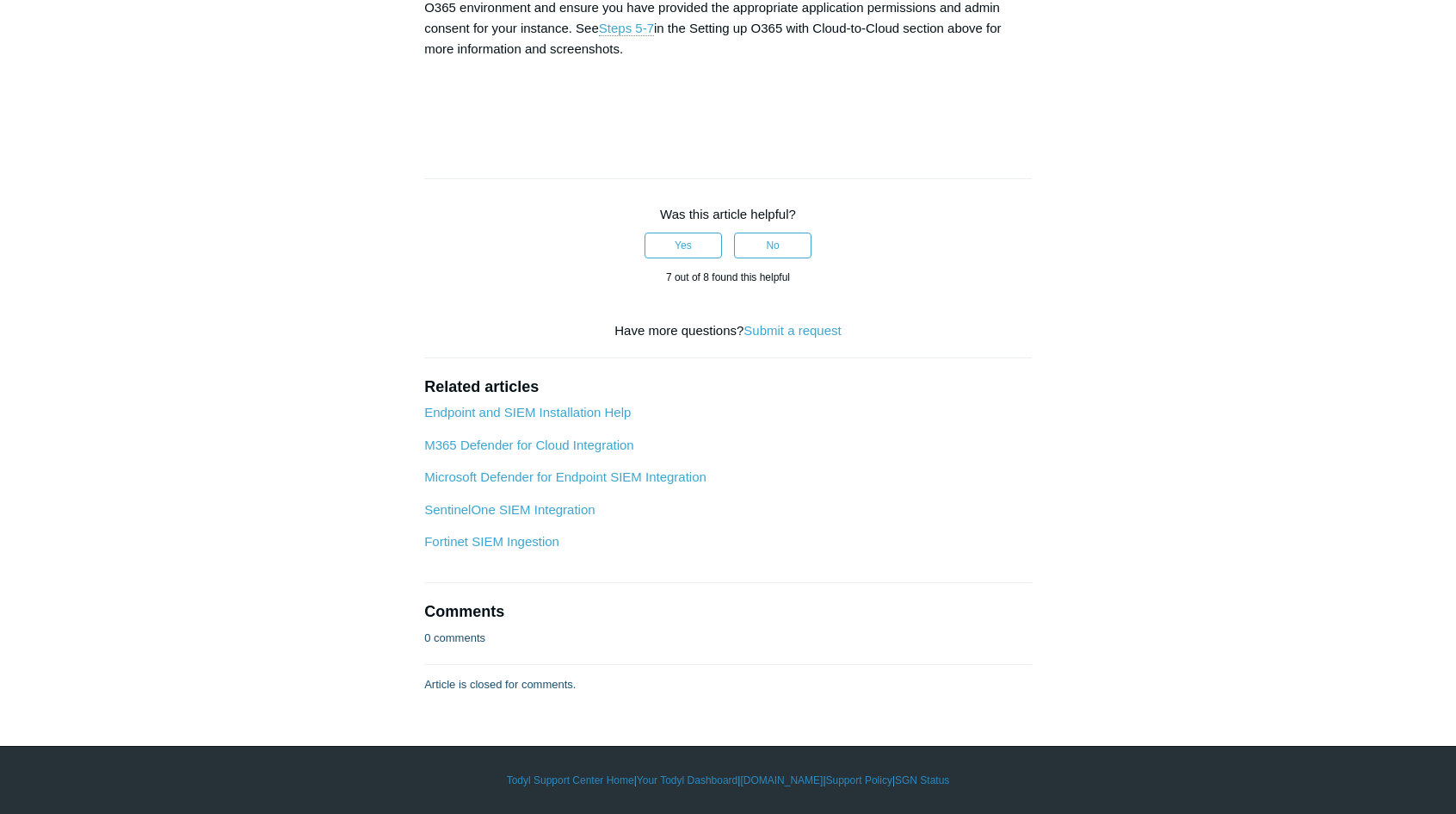
scroll to position [5770, 0]
drag, startPoint x: 686, startPoint y: 316, endPoint x: 573, endPoint y: 320, distance: 113.1
copy strong "User.ReadWrite.All"
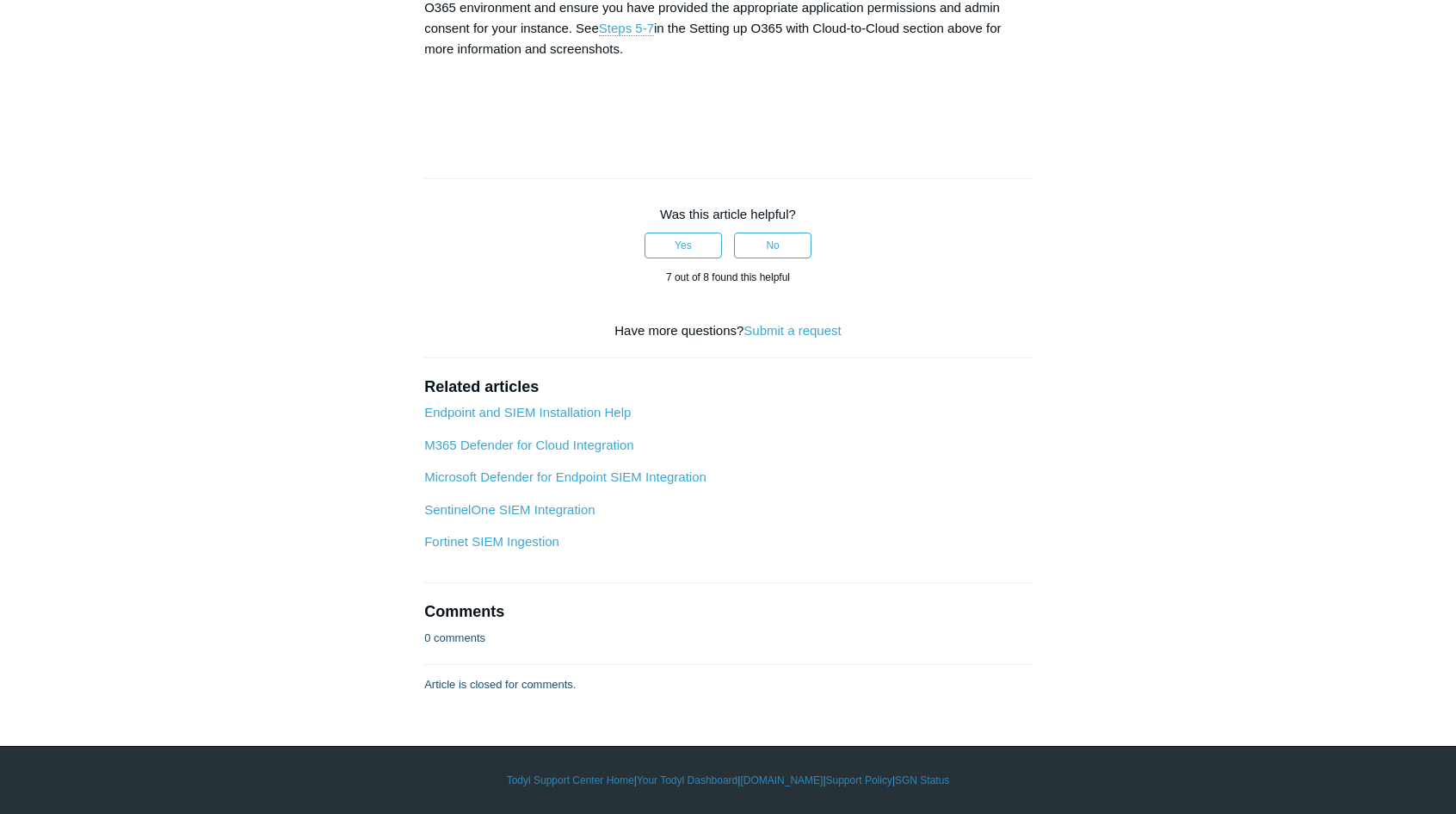
drag, startPoint x: 852, startPoint y: 316, endPoint x: 699, endPoint y: 321, distance: 153.1
copy strong "User.ManageIdentities.All"
drag, startPoint x: 69, startPoint y: 347, endPoint x: 93, endPoint y: 356, distance: 25.6
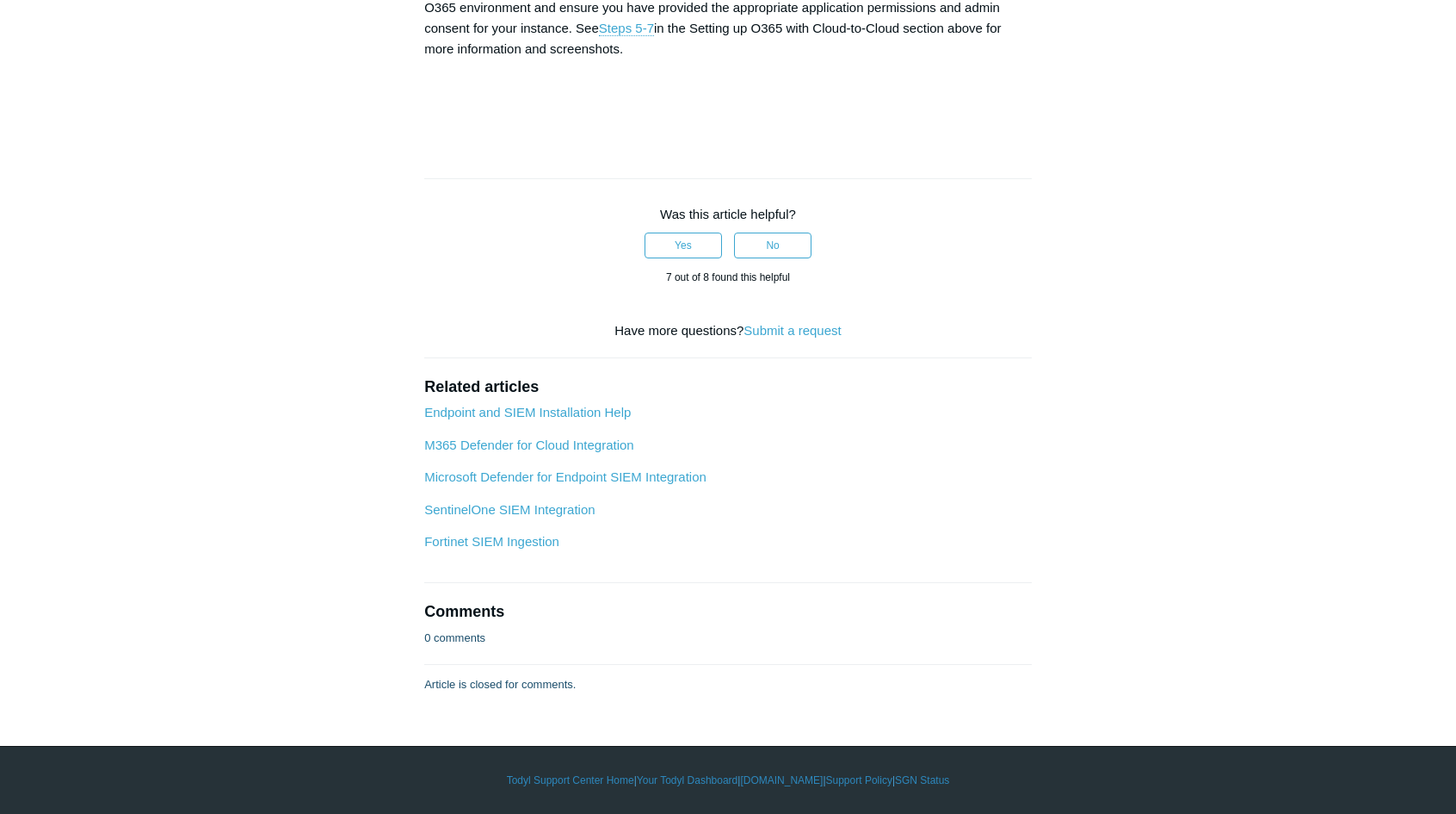
drag, startPoint x: 610, startPoint y: 338, endPoint x: 427, endPoint y: 341, distance: 183.0
copy strong "User.EnableDisableAccount.All"
